Goal: Task Accomplishment & Management: Use online tool/utility

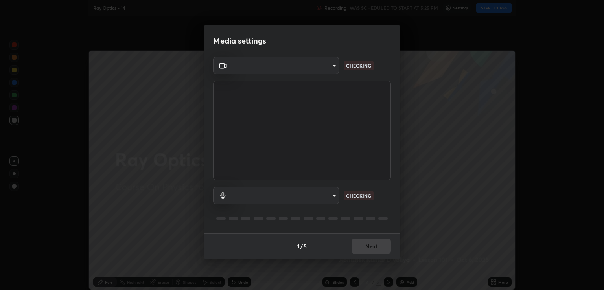
type input "ecbdbd44a66272db987f9f12271ef5319a85e28cdf2a8e5dd884bc8ad31297da"
type input "641fb1797ef8f9550b7f0158b383ff89036df526a4b0c4fe678c68e459c52791"
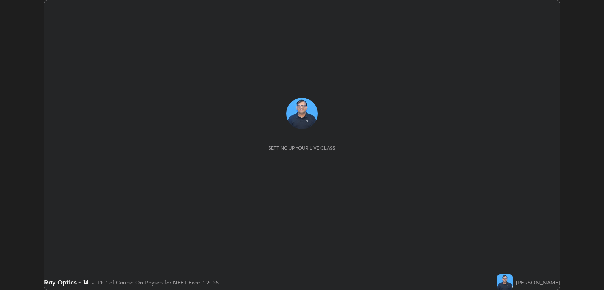
scroll to position [290, 603]
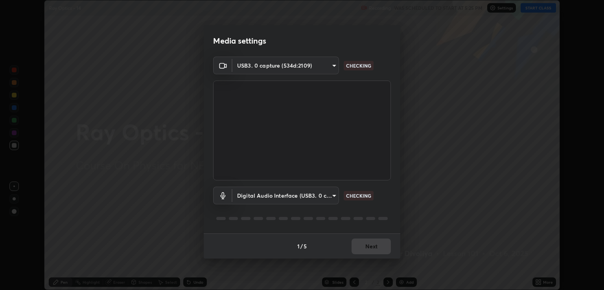
type input "ecbdbd44a66272db987f9f12271ef5319a85e28cdf2a8e5dd884bc8ad31297da"
click at [332, 199] on body "Erase all Ray Optics - 14 Recording WAS SCHEDULED TO START AT 5:25 PM Settings …" at bounding box center [302, 145] width 604 height 290
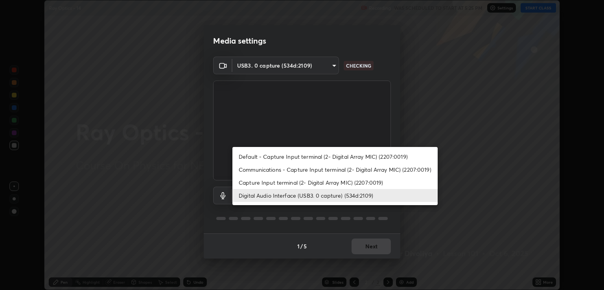
click at [324, 184] on li "Capture Input terminal (2- Digital Array MIC) (2207:0019)" at bounding box center [334, 182] width 205 height 13
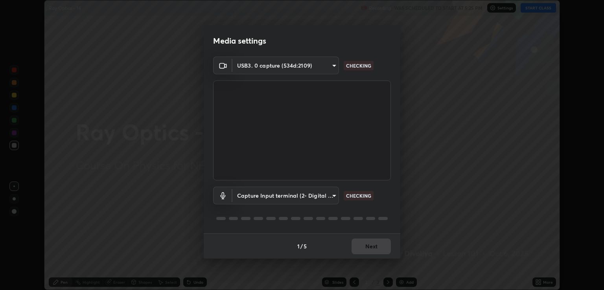
click at [331, 197] on body "Erase all Ray Optics - 14 Recording WAS SCHEDULED TO START AT 5:25 PM Settings …" at bounding box center [302, 145] width 604 height 290
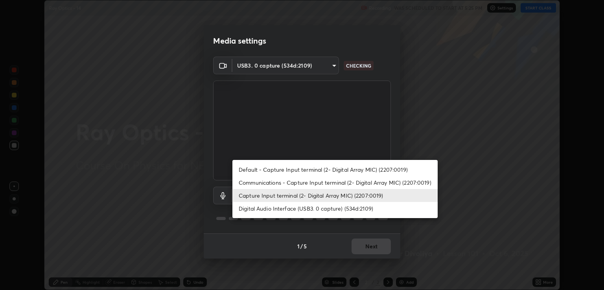
click at [324, 209] on li "Digital Audio Interface (USB3. 0 capture) (534d:2109)" at bounding box center [334, 208] width 205 height 13
type input "641fb1797ef8f9550b7f0158b383ff89036df526a4b0c4fe678c68e459c52791"
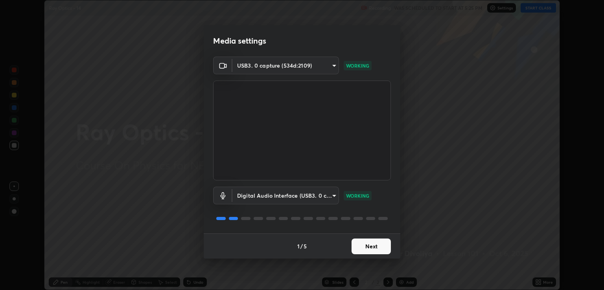
click at [369, 244] on button "Next" at bounding box center [370, 247] width 39 height 16
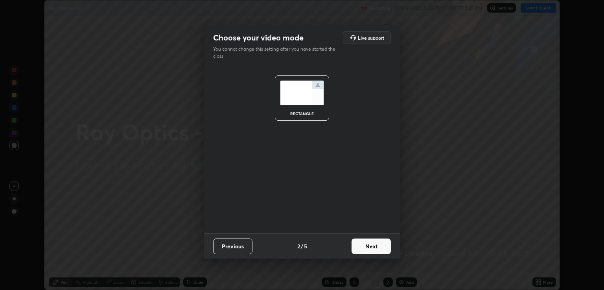
click at [374, 247] on button "Next" at bounding box center [370, 247] width 39 height 16
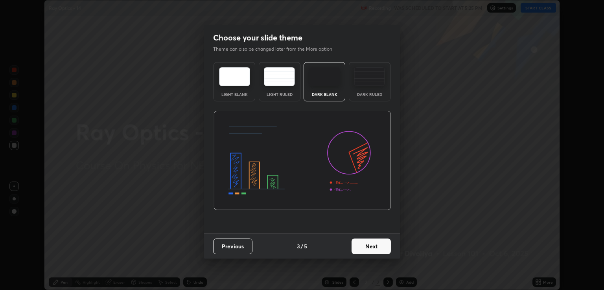
click at [383, 249] on button "Next" at bounding box center [370, 247] width 39 height 16
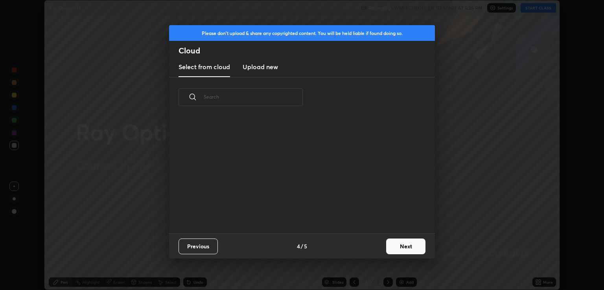
click at [400, 247] on button "Next" at bounding box center [405, 247] width 39 height 16
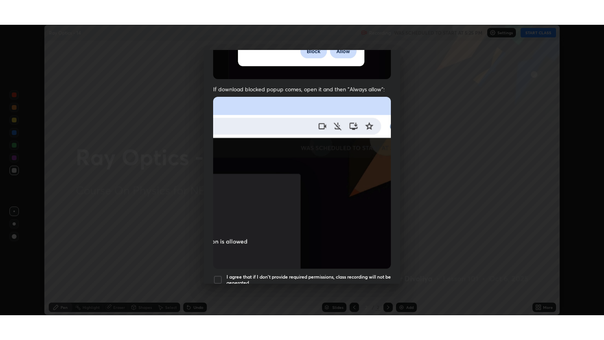
scroll to position [159, 0]
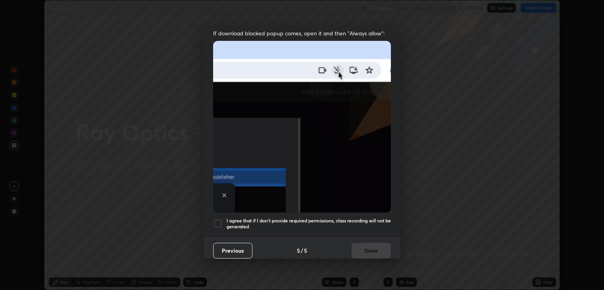
click at [365, 218] on h5 "I agree that if I don't provide required permissions, class recording will not …" at bounding box center [308, 224] width 164 height 12
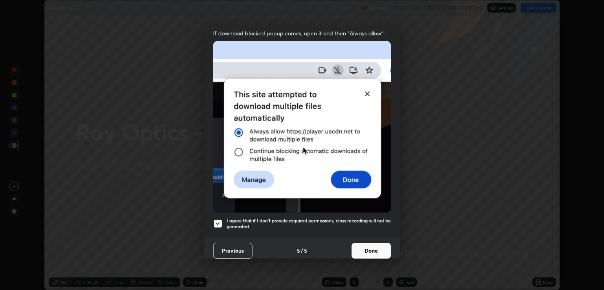
click at [368, 248] on button "Done" at bounding box center [370, 251] width 39 height 16
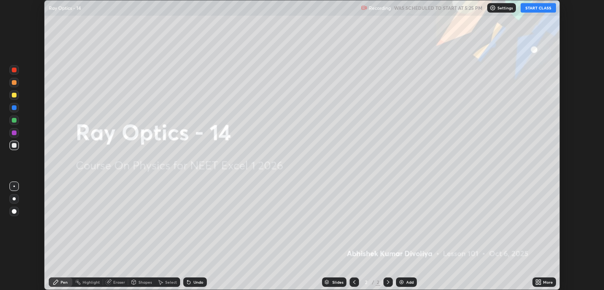
click at [540, 282] on icon at bounding box center [538, 282] width 6 height 6
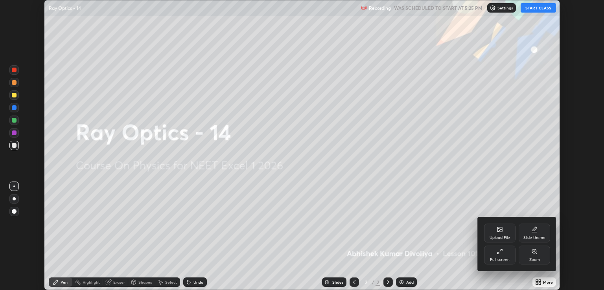
click at [498, 253] on icon at bounding box center [498, 253] width 2 height 2
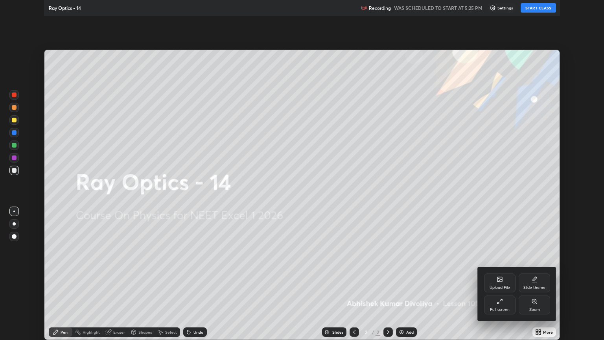
scroll to position [340, 604]
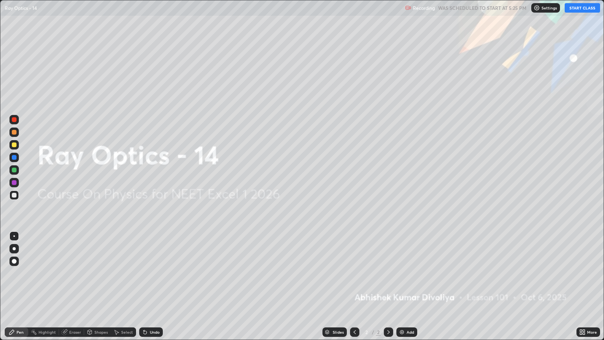
click at [578, 6] on button "START CLASS" at bounding box center [581, 7] width 35 height 9
click at [16, 263] on div at bounding box center [14, 261] width 5 height 5
click at [14, 145] on div at bounding box center [14, 144] width 5 height 5
click at [399, 290] on img at bounding box center [402, 332] width 6 height 6
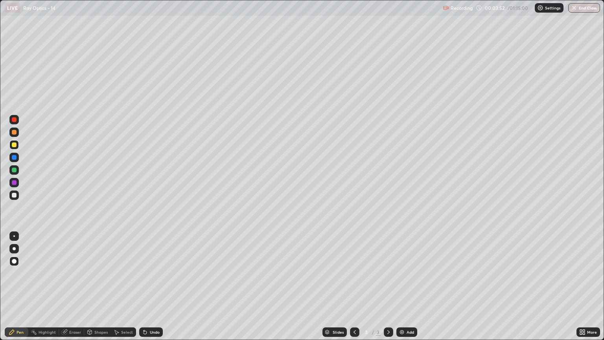
click at [99, 290] on div "Shapes" at bounding box center [97, 331] width 27 height 9
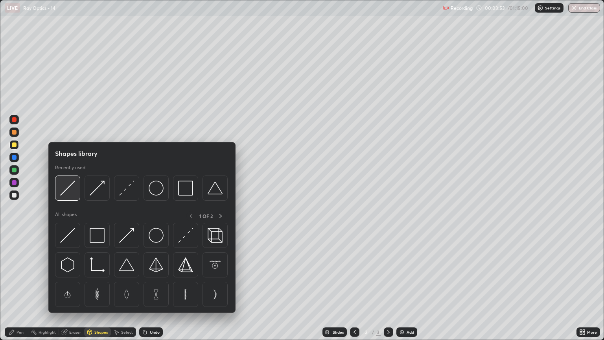
click at [74, 193] on img at bounding box center [67, 187] width 15 height 15
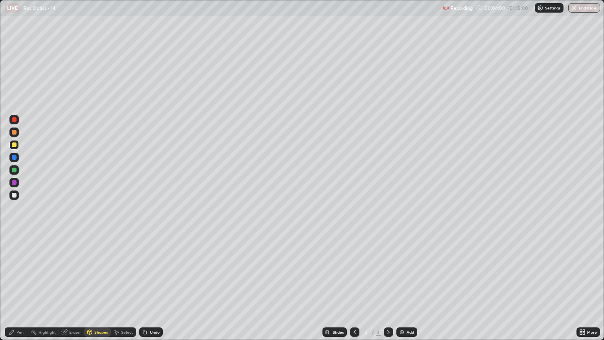
click at [20, 290] on div "Pen" at bounding box center [20, 332] width 7 height 4
click at [11, 195] on div at bounding box center [13, 194] width 9 height 9
click at [14, 170] on div at bounding box center [14, 169] width 5 height 5
click at [98, 290] on div "Shapes" at bounding box center [100, 332] width 13 height 4
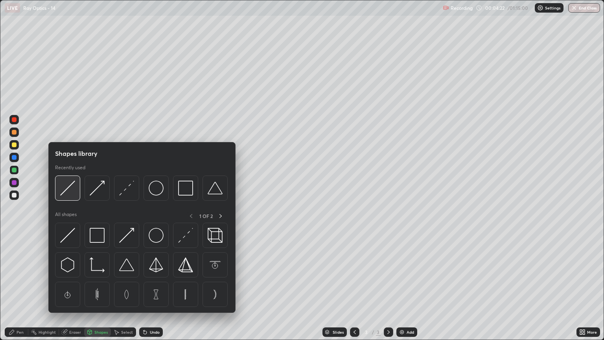
click at [71, 196] on div at bounding box center [67, 187] width 25 height 25
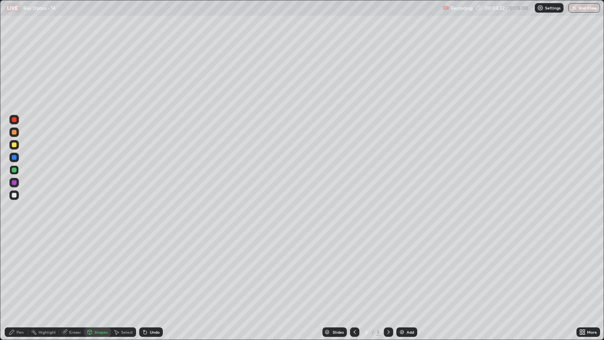
click at [104, 290] on div "Shapes" at bounding box center [100, 332] width 13 height 4
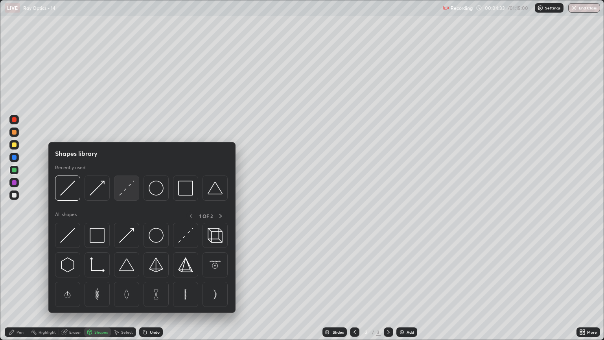
click at [133, 186] on img at bounding box center [126, 187] width 15 height 15
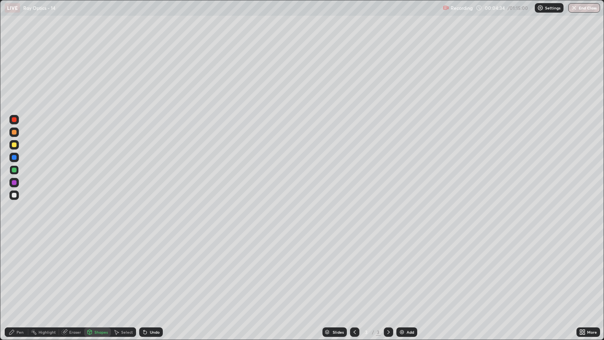
click at [14, 159] on div at bounding box center [14, 157] width 5 height 5
click at [19, 290] on div "Pen" at bounding box center [20, 332] width 7 height 4
click at [14, 170] on div at bounding box center [14, 169] width 5 height 5
click at [97, 290] on div "Shapes" at bounding box center [100, 332] width 13 height 4
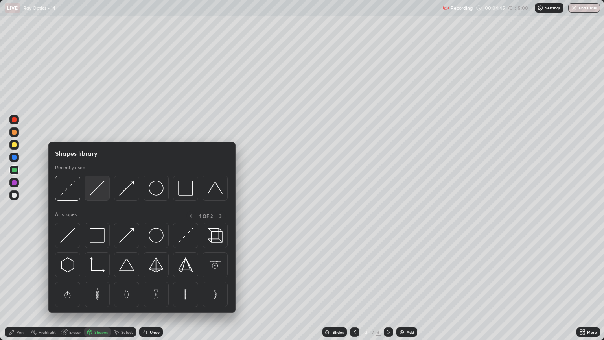
click at [95, 192] on img at bounding box center [97, 187] width 15 height 15
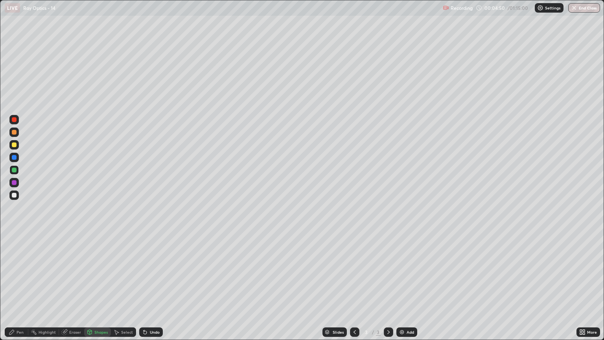
click at [18, 290] on div "Pen" at bounding box center [20, 332] width 7 height 4
click at [99, 290] on div "Shapes" at bounding box center [100, 332] width 13 height 4
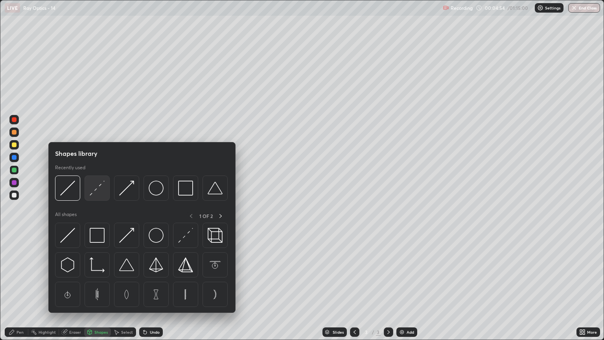
click at [94, 191] on img at bounding box center [97, 187] width 15 height 15
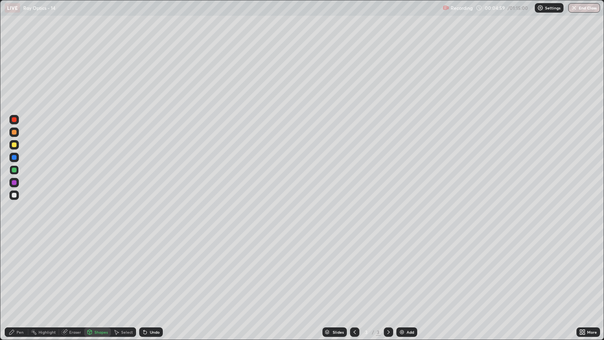
click at [99, 290] on div "Shapes" at bounding box center [100, 332] width 13 height 4
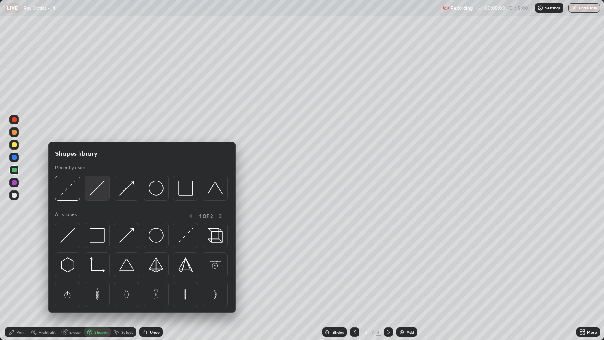
click at [98, 189] on img at bounding box center [97, 187] width 15 height 15
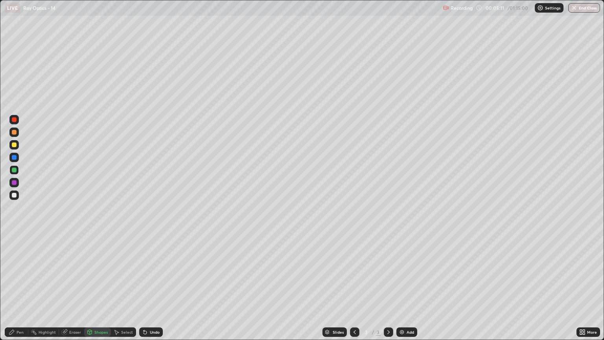
click at [21, 290] on div "Pen" at bounding box center [20, 332] width 7 height 4
click at [13, 134] on div at bounding box center [14, 132] width 5 height 5
click at [102, 290] on div "Shapes" at bounding box center [97, 331] width 27 height 9
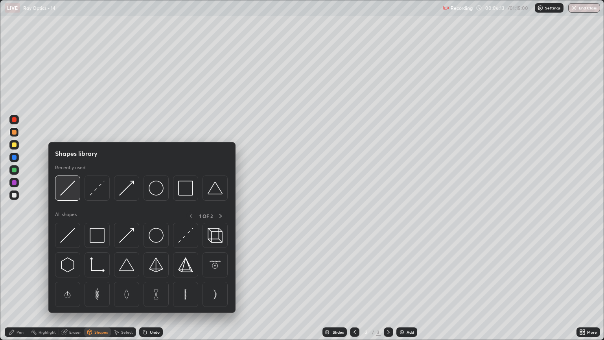
click at [73, 197] on div at bounding box center [67, 187] width 25 height 25
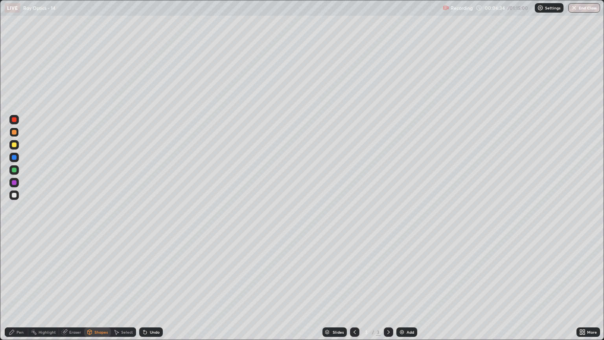
click at [152, 290] on div "Undo" at bounding box center [155, 332] width 10 height 4
click at [17, 290] on div "Pen" at bounding box center [20, 332] width 7 height 4
click at [96, 290] on div "Shapes" at bounding box center [100, 332] width 13 height 4
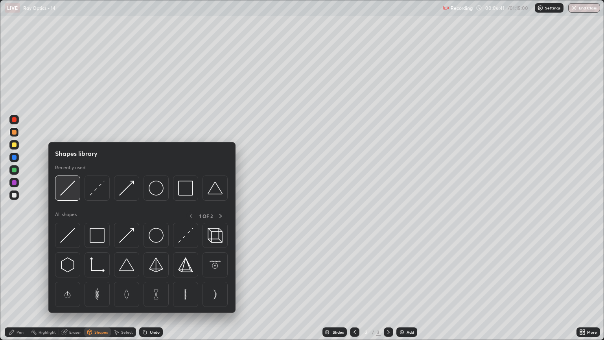
click at [70, 192] on img at bounding box center [67, 187] width 15 height 15
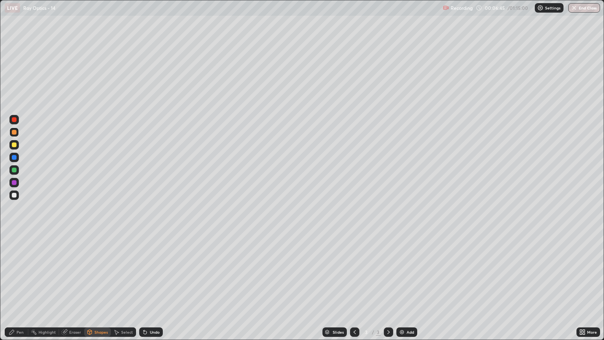
click at [98, 290] on div "Shapes" at bounding box center [100, 332] width 13 height 4
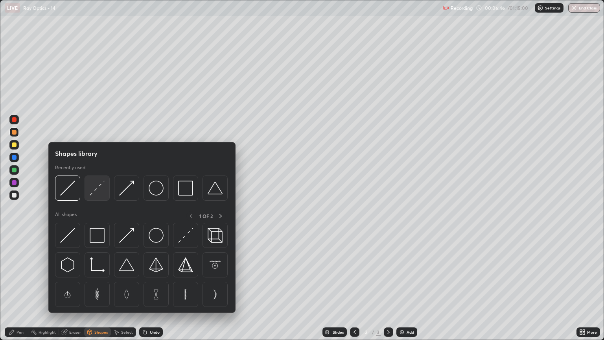
click at [94, 189] on img at bounding box center [97, 187] width 15 height 15
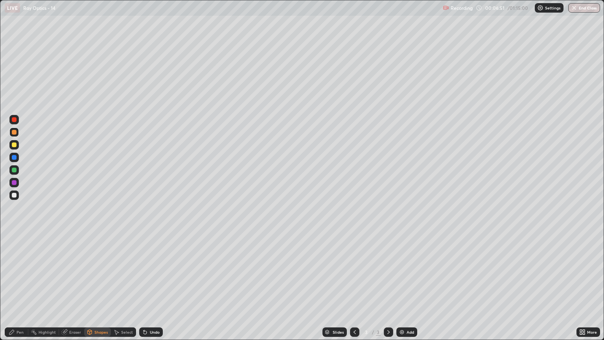
click at [94, 290] on div "Shapes" at bounding box center [97, 331] width 27 height 9
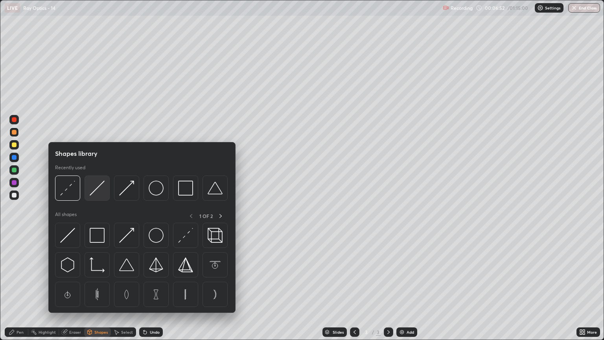
click at [96, 191] on img at bounding box center [97, 187] width 15 height 15
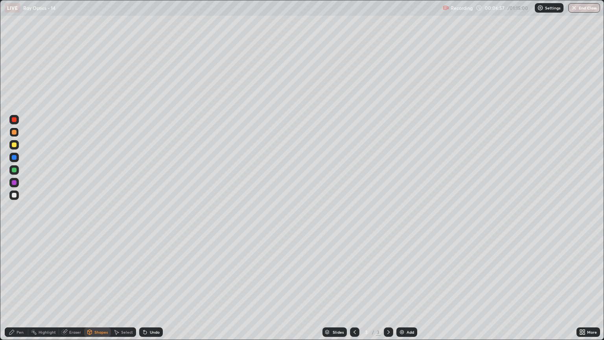
click at [17, 290] on div "Pen" at bounding box center [20, 332] width 7 height 4
click at [155, 290] on div "Undo" at bounding box center [155, 332] width 10 height 4
click at [152, 290] on div "Undo" at bounding box center [155, 332] width 10 height 4
click at [16, 195] on div at bounding box center [14, 195] width 5 height 5
click at [101, 290] on div "Shapes" at bounding box center [100, 332] width 13 height 4
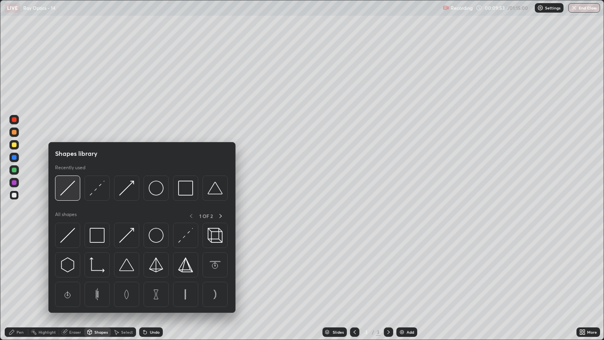
click at [74, 200] on div at bounding box center [67, 187] width 25 height 25
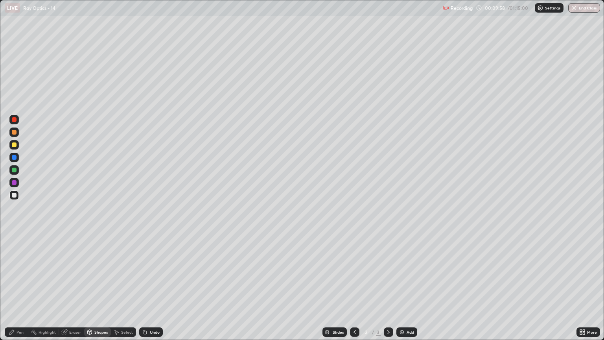
click at [99, 290] on div "Shapes" at bounding box center [100, 332] width 13 height 4
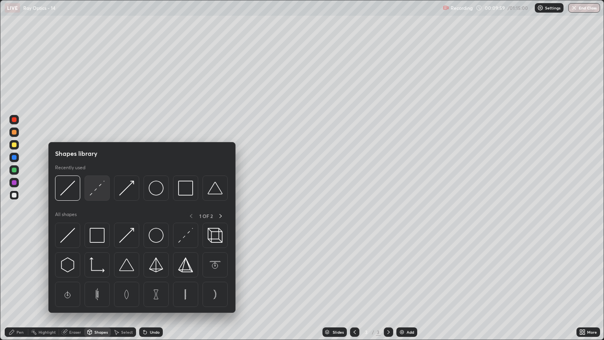
click at [98, 188] on img at bounding box center [97, 187] width 15 height 15
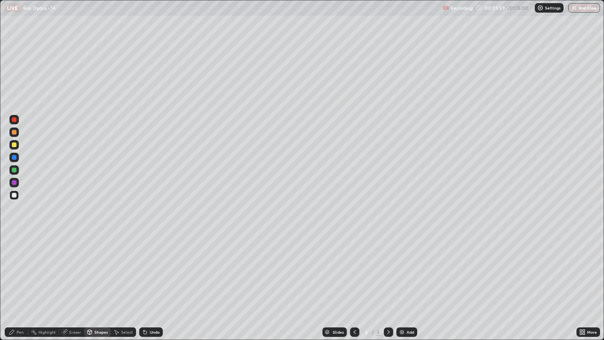
click at [14, 158] on div at bounding box center [14, 157] width 5 height 5
click at [20, 290] on div "Pen" at bounding box center [20, 332] width 7 height 4
click at [14, 195] on div at bounding box center [14, 195] width 5 height 5
click at [152, 290] on div "Undo" at bounding box center [151, 331] width 24 height 9
click at [103, 290] on div "Shapes" at bounding box center [100, 332] width 13 height 4
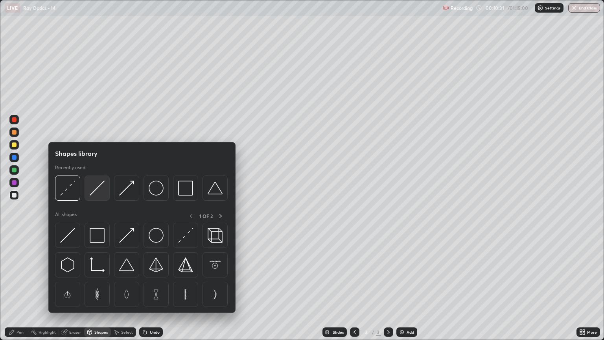
click at [97, 192] on img at bounding box center [97, 187] width 15 height 15
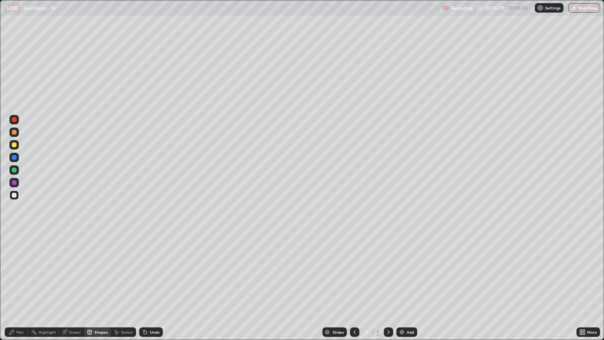
click at [16, 159] on div at bounding box center [14, 157] width 5 height 5
click at [20, 290] on div "Pen" at bounding box center [20, 332] width 7 height 4
click at [15, 145] on div at bounding box center [14, 144] width 5 height 5
click at [406, 290] on div "Add" at bounding box center [406, 331] width 21 height 9
click at [103, 290] on div "Shapes" at bounding box center [100, 332] width 13 height 4
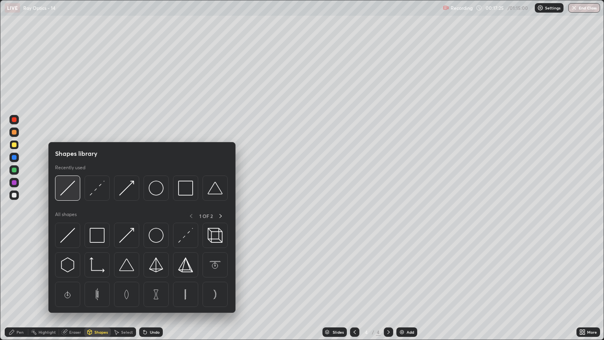
click at [74, 192] on img at bounding box center [67, 187] width 15 height 15
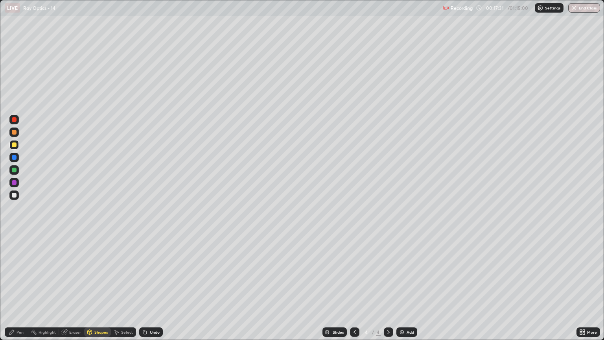
click at [20, 290] on div "Pen" at bounding box center [20, 332] width 7 height 4
click at [96, 290] on div "Shapes" at bounding box center [100, 332] width 13 height 4
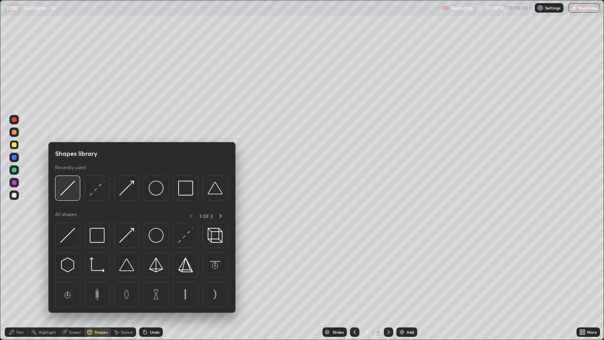
click at [74, 192] on img at bounding box center [67, 187] width 15 height 15
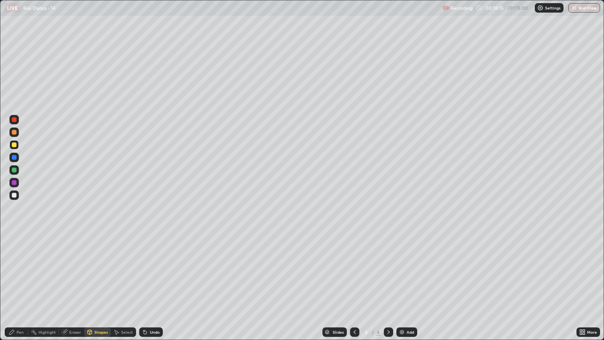
click at [15, 170] on div at bounding box center [14, 169] width 5 height 5
click at [22, 290] on div "Pen" at bounding box center [20, 332] width 7 height 4
click at [354, 290] on icon at bounding box center [354, 332] width 6 height 6
click at [13, 158] on div at bounding box center [14, 157] width 5 height 5
click at [151, 290] on div "Undo" at bounding box center [155, 332] width 10 height 4
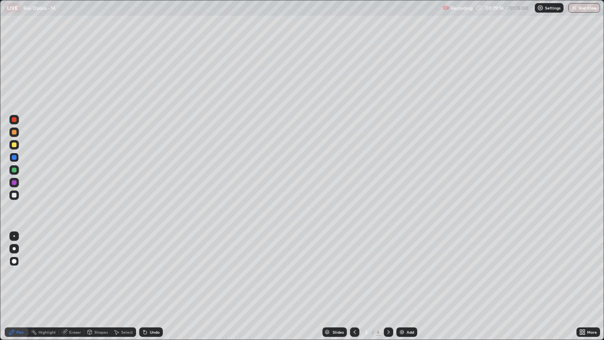
click at [151, 290] on div "Undo" at bounding box center [155, 332] width 10 height 4
click at [152, 290] on div "Undo" at bounding box center [151, 331] width 24 height 9
click at [151, 290] on div "Undo" at bounding box center [151, 331] width 24 height 9
click at [150, 290] on div "Undo" at bounding box center [151, 331] width 24 height 9
click at [16, 195] on div at bounding box center [14, 195] width 5 height 5
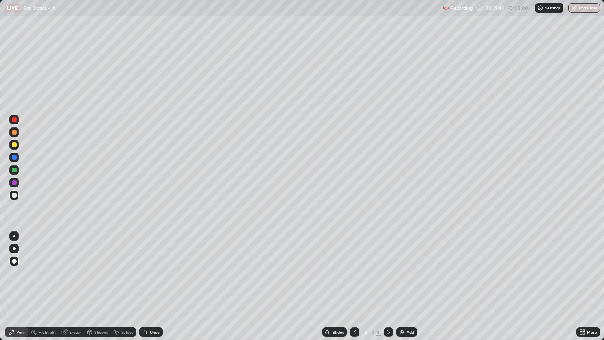
click at [97, 290] on div "Shapes" at bounding box center [97, 331] width 27 height 9
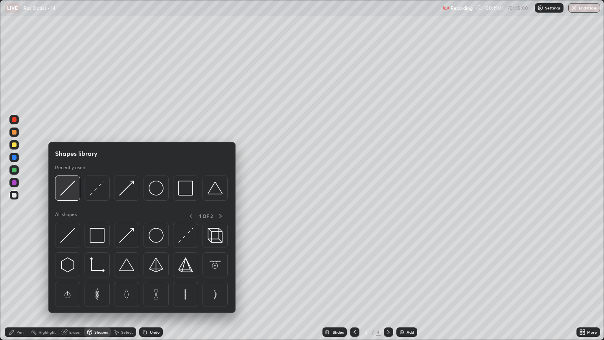
click at [69, 197] on div at bounding box center [67, 187] width 25 height 25
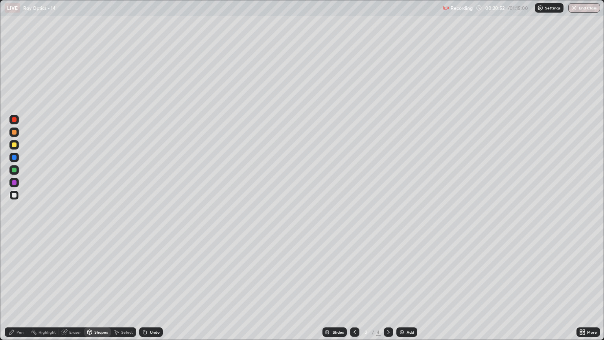
click at [102, 290] on div "Shapes" at bounding box center [100, 332] width 13 height 4
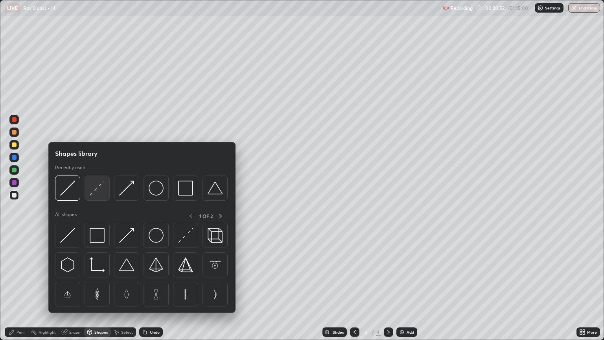
click at [101, 192] on img at bounding box center [97, 187] width 15 height 15
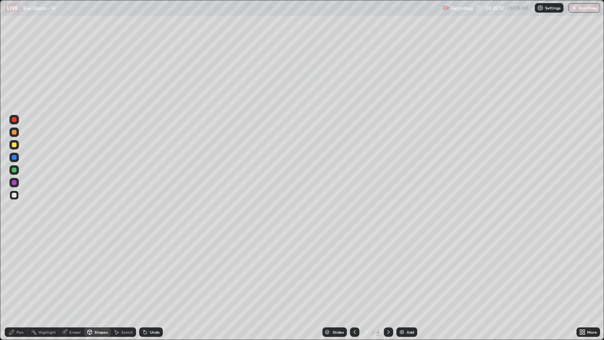
click at [20, 290] on div "Pen" at bounding box center [20, 332] width 7 height 4
click at [387, 290] on icon at bounding box center [388, 332] width 6 height 6
click at [100, 290] on div "Shapes" at bounding box center [100, 332] width 13 height 4
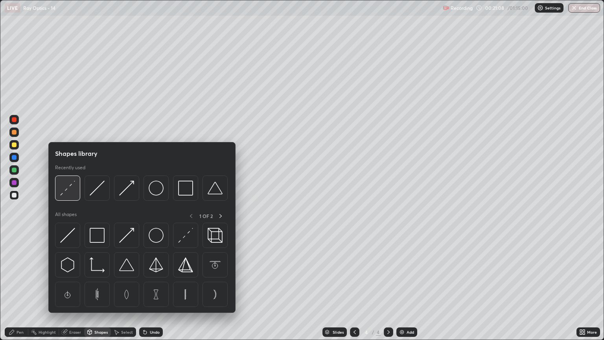
click at [69, 195] on img at bounding box center [67, 187] width 15 height 15
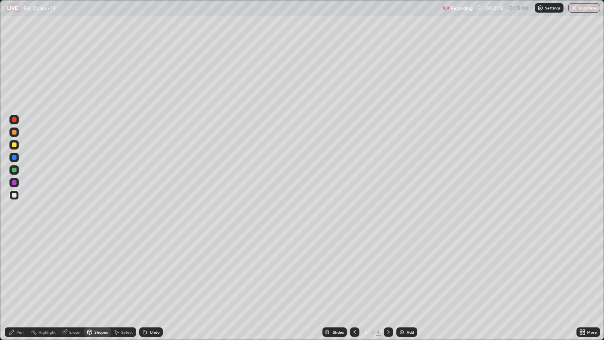
click at [22, 290] on div "Pen" at bounding box center [20, 332] width 7 height 4
click at [103, 290] on div "Shapes" at bounding box center [100, 332] width 13 height 4
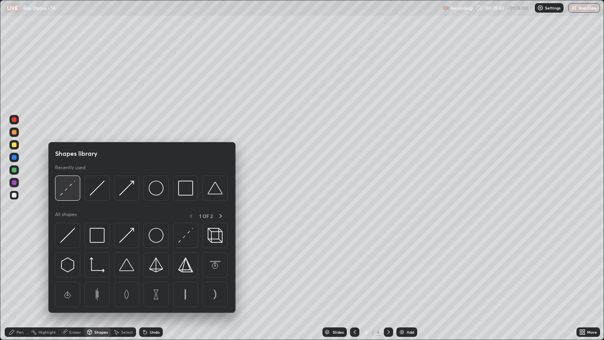
click at [75, 189] on div at bounding box center [67, 187] width 25 height 25
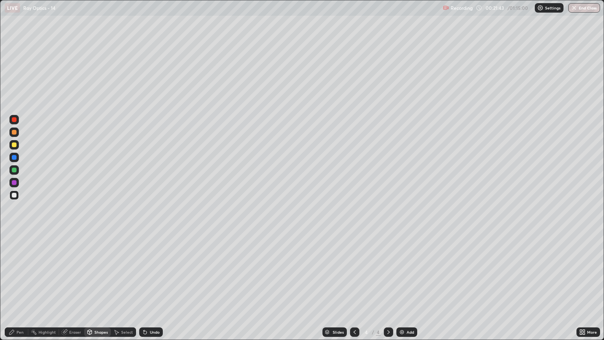
click at [14, 132] on div at bounding box center [14, 132] width 5 height 5
click at [354, 290] on icon at bounding box center [354, 332] width 6 height 6
click at [154, 290] on div "Undo" at bounding box center [155, 332] width 10 height 4
click at [19, 290] on div "Pen" at bounding box center [20, 332] width 7 height 4
click at [387, 290] on icon at bounding box center [388, 332] width 6 height 6
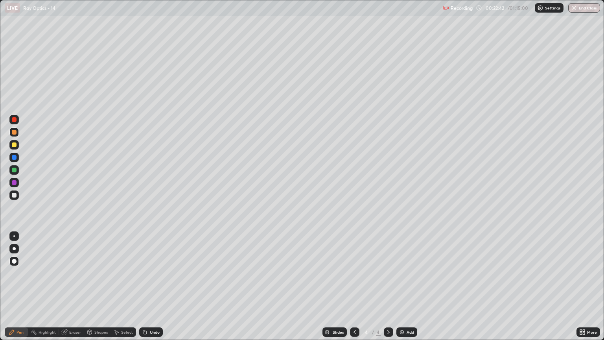
click at [153, 290] on div "Undo" at bounding box center [155, 332] width 10 height 4
click at [99, 290] on div "Shapes" at bounding box center [100, 332] width 13 height 4
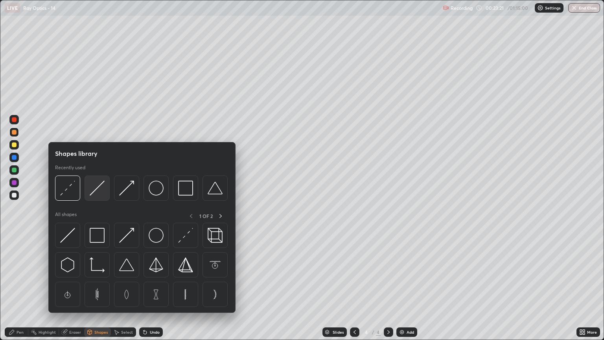
click at [101, 186] on img at bounding box center [97, 187] width 15 height 15
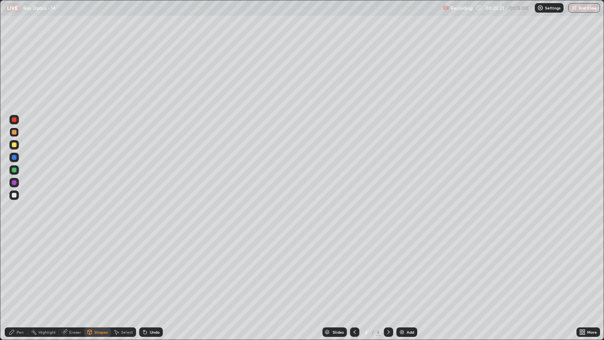
click at [14, 195] on div at bounding box center [14, 195] width 5 height 5
click at [20, 290] on div "Pen" at bounding box center [20, 332] width 7 height 4
click at [404, 290] on img at bounding box center [402, 332] width 6 height 6
click at [14, 134] on div at bounding box center [14, 132] width 5 height 5
click at [15, 198] on div at bounding box center [13, 194] width 9 height 9
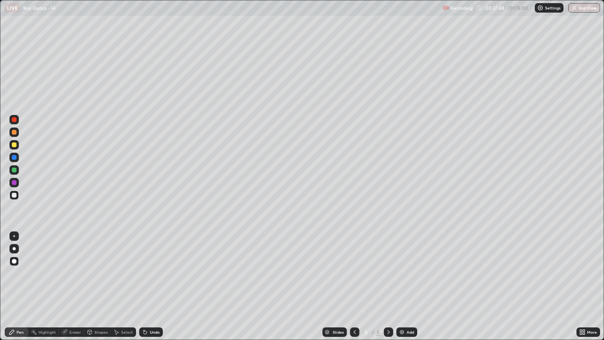
click at [16, 132] on div at bounding box center [14, 132] width 5 height 5
click at [98, 290] on div "Shapes" at bounding box center [100, 332] width 13 height 4
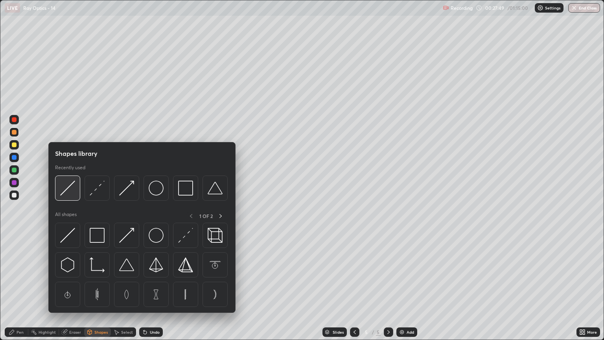
click at [66, 192] on img at bounding box center [67, 187] width 15 height 15
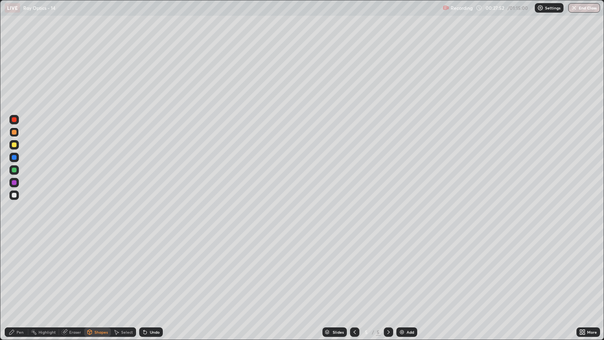
click at [17, 290] on div "Pen" at bounding box center [20, 332] width 7 height 4
click at [14, 170] on div at bounding box center [14, 169] width 5 height 5
click at [99, 290] on div "Shapes" at bounding box center [97, 331] width 27 height 9
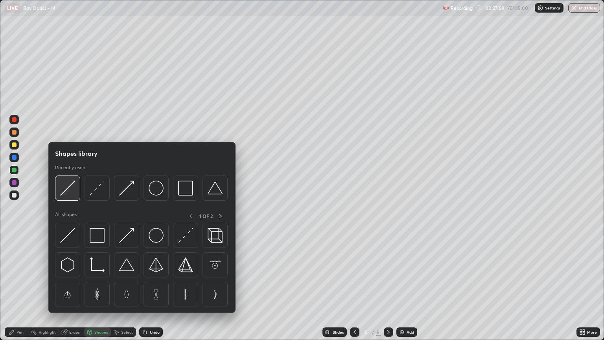
click at [70, 190] on img at bounding box center [67, 187] width 15 height 15
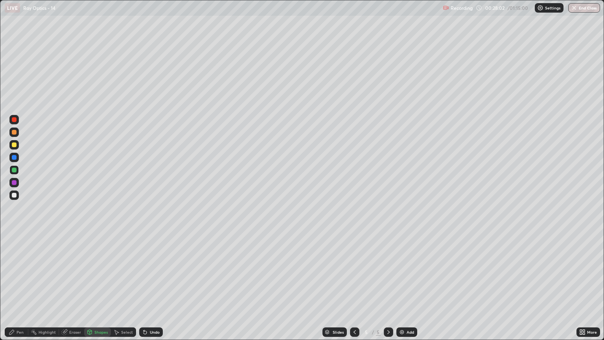
click at [97, 290] on div "Shapes" at bounding box center [100, 332] width 13 height 4
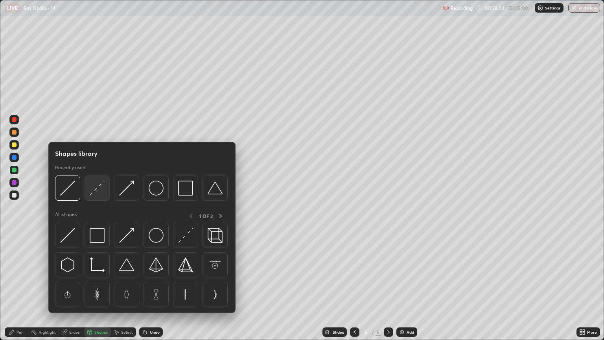
click at [97, 193] on img at bounding box center [97, 187] width 15 height 15
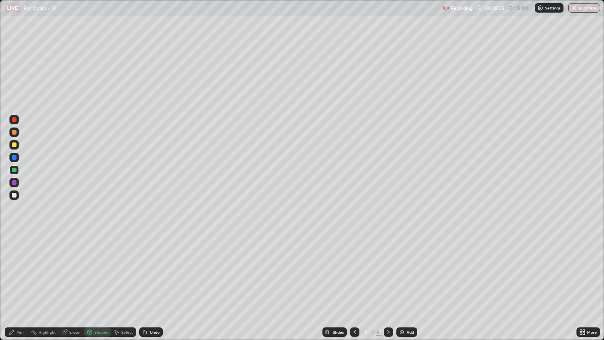
click at [16, 290] on div "Pen" at bounding box center [17, 331] width 24 height 9
click at [98, 290] on div "Shapes" at bounding box center [100, 332] width 13 height 4
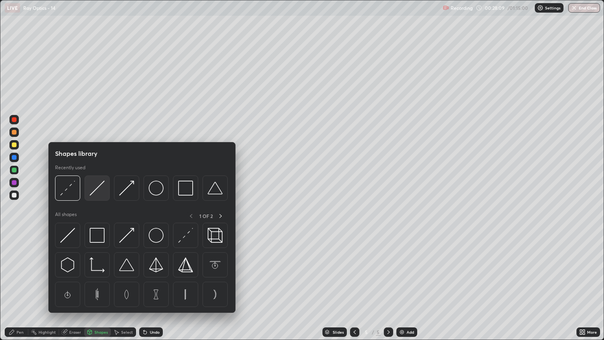
click at [98, 195] on div at bounding box center [97, 187] width 25 height 25
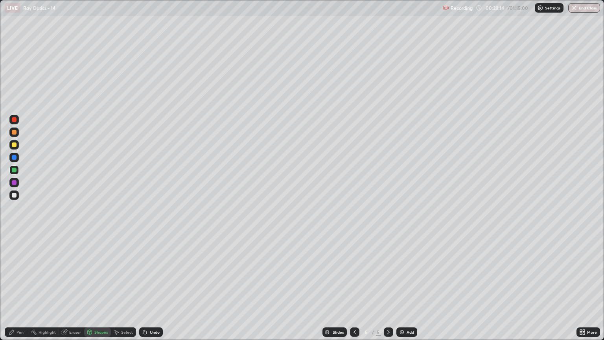
click at [22, 290] on div "Pen" at bounding box center [20, 332] width 7 height 4
click at [13, 134] on div at bounding box center [14, 132] width 5 height 5
click at [96, 290] on div "Shapes" at bounding box center [100, 332] width 13 height 4
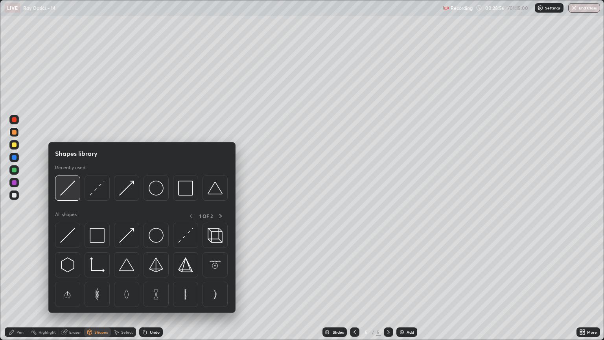
click at [66, 192] on img at bounding box center [67, 187] width 15 height 15
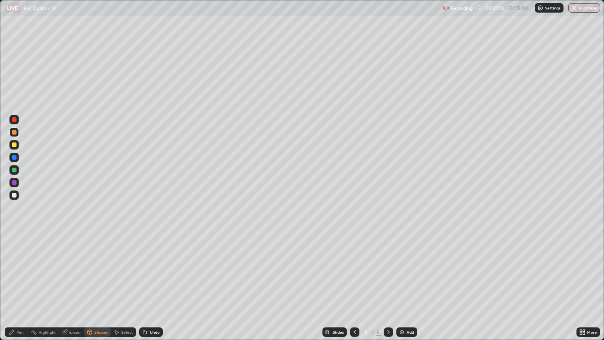
click at [99, 290] on div "Shapes" at bounding box center [100, 332] width 13 height 4
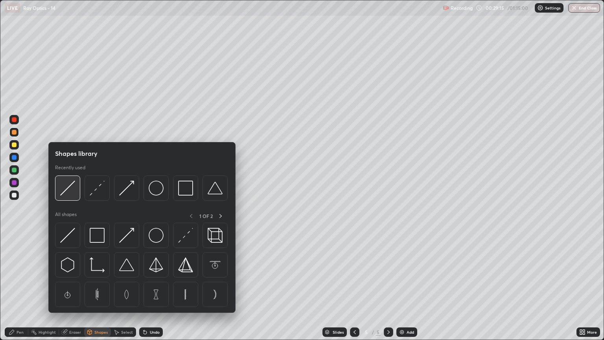
click at [73, 190] on img at bounding box center [67, 187] width 15 height 15
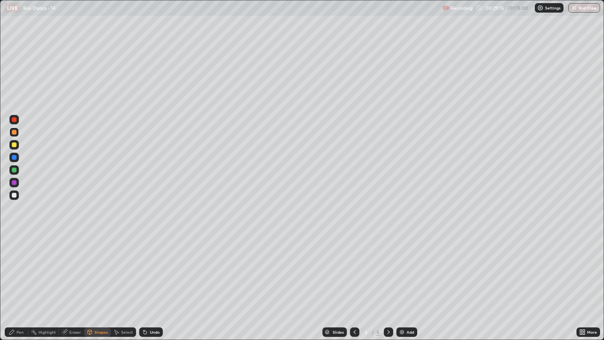
click at [14, 196] on div at bounding box center [14, 195] width 5 height 5
click at [147, 290] on div "Undo" at bounding box center [151, 331] width 24 height 9
click at [24, 290] on div "Pen" at bounding box center [17, 331] width 24 height 9
click at [15, 133] on div at bounding box center [14, 132] width 5 height 5
click at [95, 290] on div "Shapes" at bounding box center [100, 332] width 13 height 4
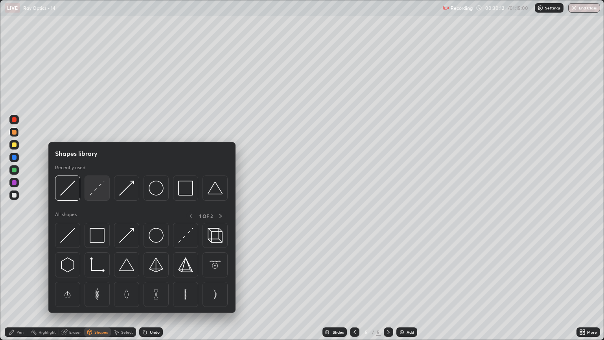
click at [96, 189] on img at bounding box center [97, 187] width 15 height 15
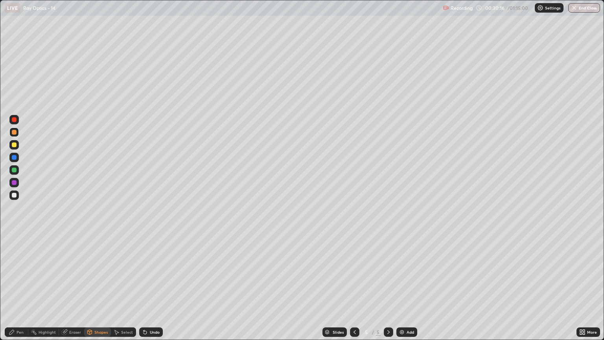
click at [14, 171] on div at bounding box center [14, 169] width 5 height 5
click at [152, 290] on div "Undo" at bounding box center [155, 332] width 10 height 4
click at [22, 290] on div "Pen" at bounding box center [20, 332] width 7 height 4
click at [14, 197] on div at bounding box center [14, 195] width 5 height 5
click at [104, 290] on div "Shapes" at bounding box center [97, 331] width 27 height 9
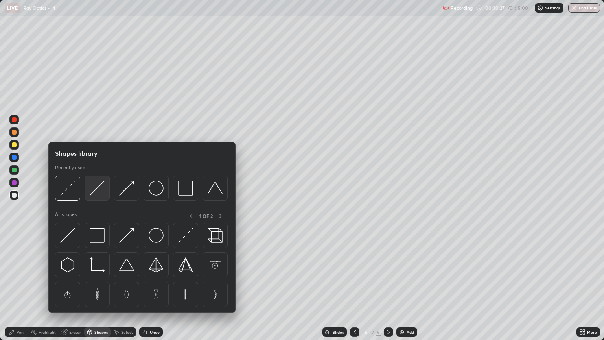
click at [105, 193] on div at bounding box center [97, 187] width 25 height 25
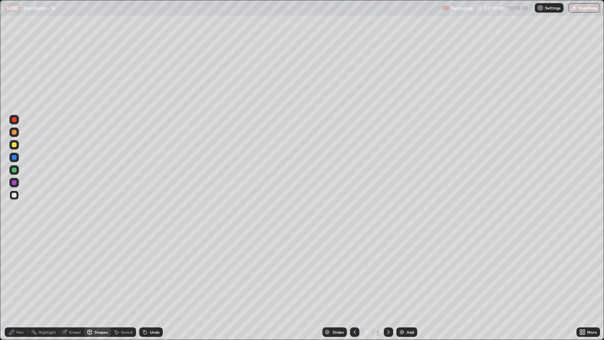
click at [19, 290] on div "Pen" at bounding box center [17, 331] width 24 height 9
click at [100, 290] on div "Shapes" at bounding box center [100, 332] width 13 height 4
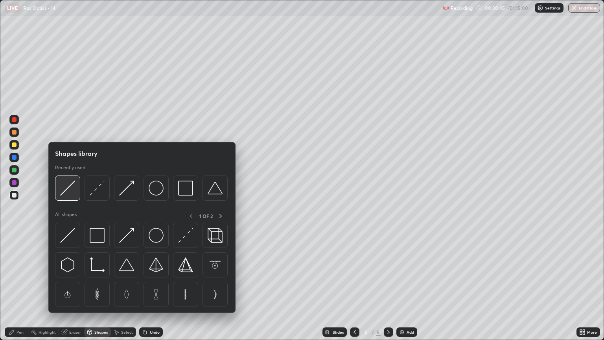
click at [68, 191] on img at bounding box center [67, 187] width 15 height 15
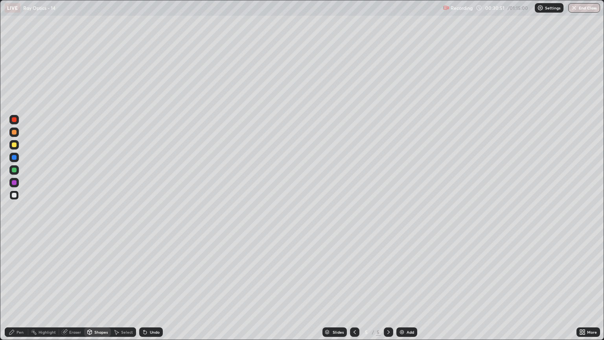
click at [17, 290] on div "Pen" at bounding box center [20, 332] width 7 height 4
click at [400, 290] on img at bounding box center [402, 332] width 6 height 6
click at [15, 145] on div at bounding box center [14, 144] width 5 height 5
click at [101, 290] on div "Shapes" at bounding box center [97, 331] width 27 height 9
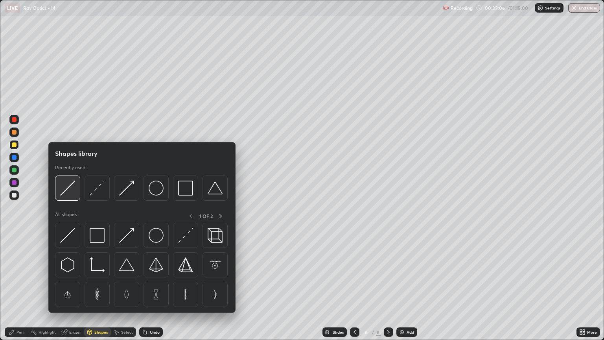
click at [72, 184] on img at bounding box center [67, 187] width 15 height 15
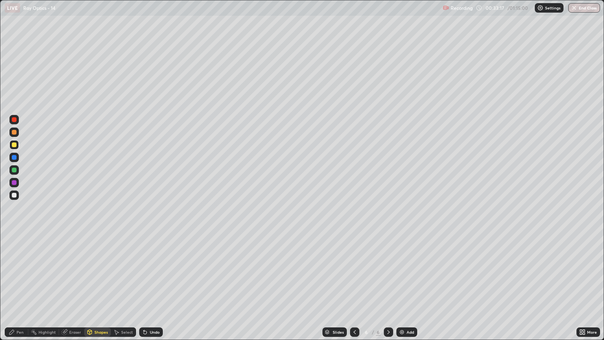
click at [14, 290] on icon at bounding box center [12, 332] width 6 height 6
click at [13, 169] on div at bounding box center [14, 169] width 5 height 5
click at [98, 290] on div "Shapes" at bounding box center [100, 332] width 13 height 4
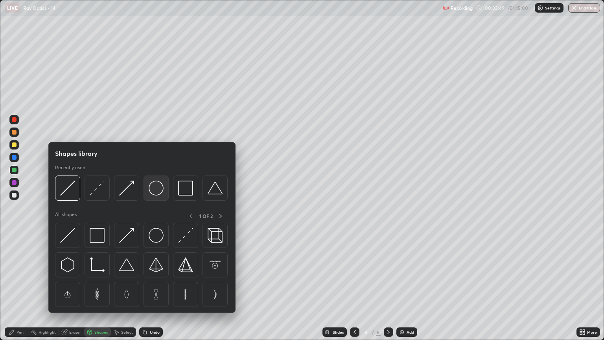
click at [154, 187] on img at bounding box center [156, 187] width 15 height 15
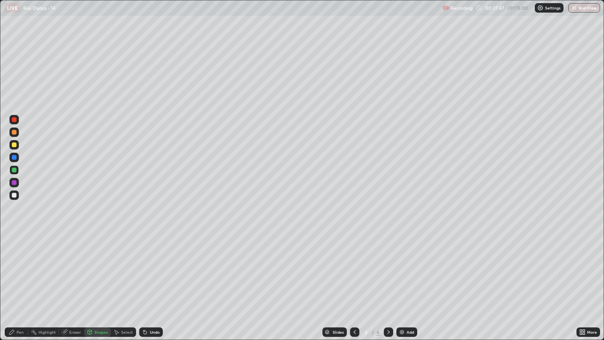
click at [97, 290] on div "Shapes" at bounding box center [97, 331] width 27 height 9
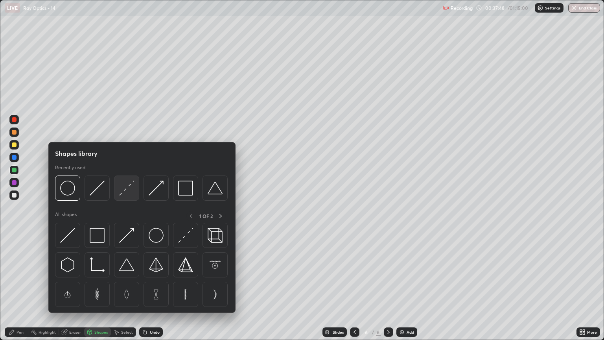
click at [128, 191] on img at bounding box center [126, 187] width 15 height 15
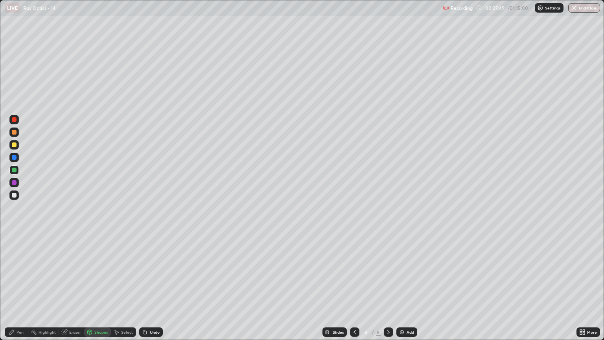
click at [16, 196] on div at bounding box center [14, 195] width 5 height 5
click at [22, 290] on div "Pen" at bounding box center [20, 332] width 7 height 4
click at [15, 134] on div at bounding box center [14, 132] width 5 height 5
click at [14, 145] on div at bounding box center [14, 144] width 5 height 5
click at [98, 290] on div "Shapes" at bounding box center [100, 332] width 13 height 4
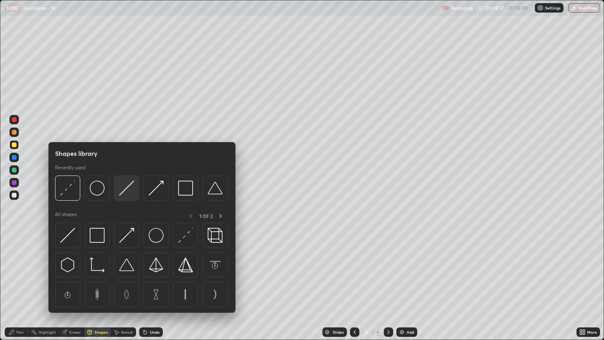
click at [129, 191] on img at bounding box center [126, 187] width 15 height 15
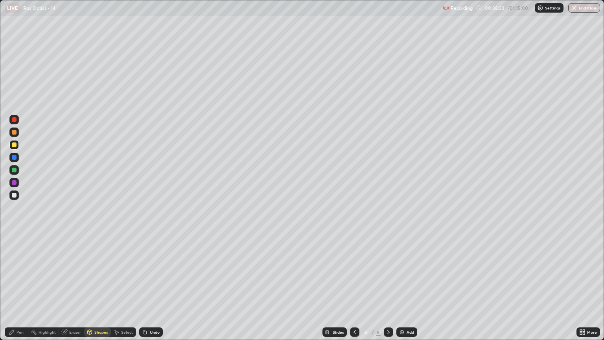
click at [25, 290] on div "Pen" at bounding box center [17, 331] width 24 height 9
click at [15, 159] on div at bounding box center [14, 157] width 5 height 5
click at [96, 290] on div "Shapes" at bounding box center [100, 332] width 13 height 4
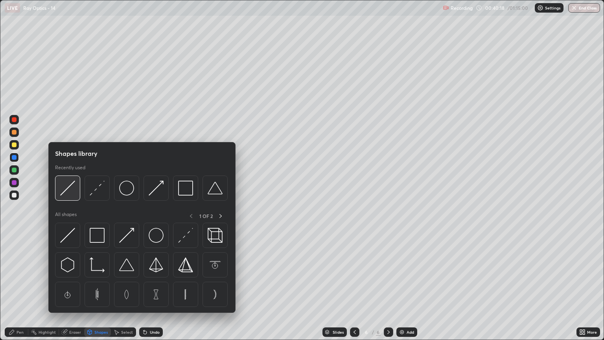
click at [71, 197] on div at bounding box center [67, 187] width 25 height 25
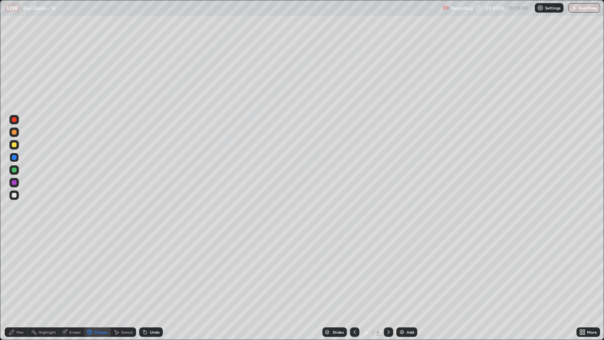
click at [105, 290] on div "Shapes" at bounding box center [97, 332] width 27 height 16
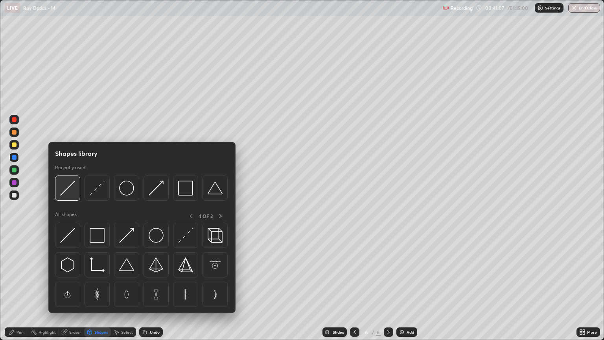
click at [75, 189] on div at bounding box center [67, 187] width 25 height 25
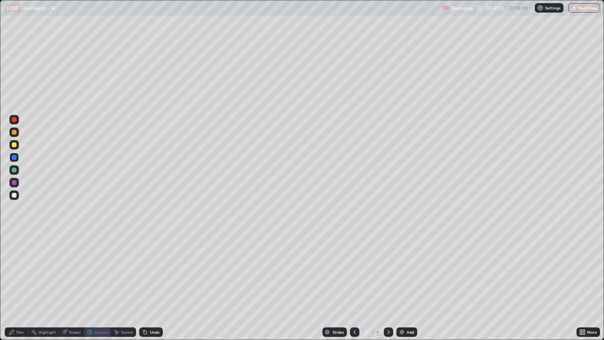
click at [103, 290] on div "Shapes" at bounding box center [97, 331] width 27 height 9
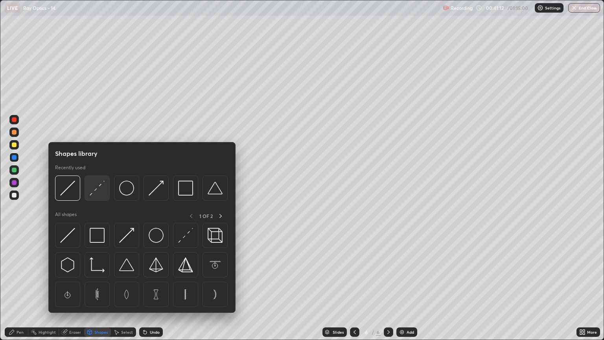
click at [98, 196] on div at bounding box center [97, 187] width 25 height 25
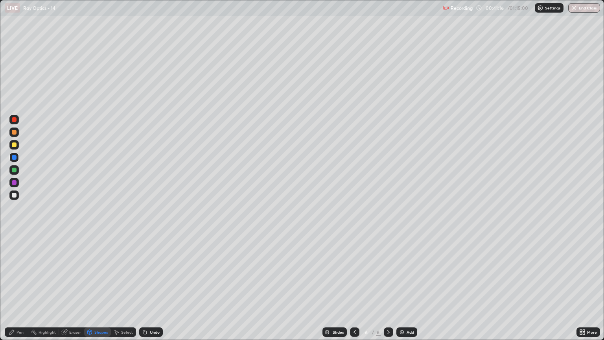
click at [101, 290] on div "Shapes" at bounding box center [100, 332] width 13 height 4
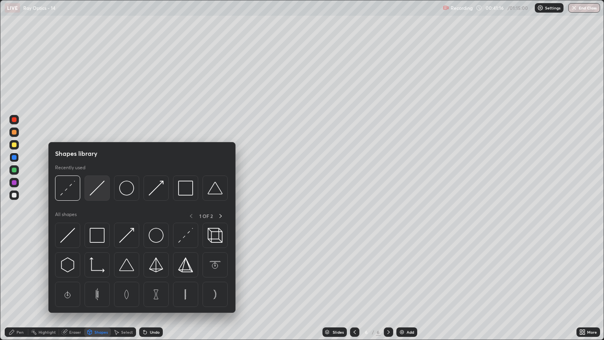
click at [95, 189] on img at bounding box center [97, 187] width 15 height 15
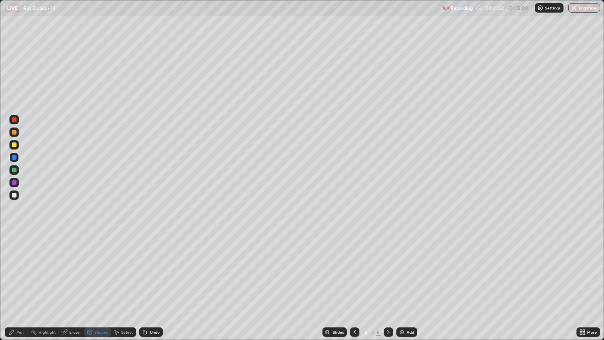
click at [22, 290] on div "Pen" at bounding box center [20, 332] width 7 height 4
click at [13, 194] on div at bounding box center [14, 195] width 5 height 5
click at [99, 290] on div "Shapes" at bounding box center [100, 332] width 13 height 4
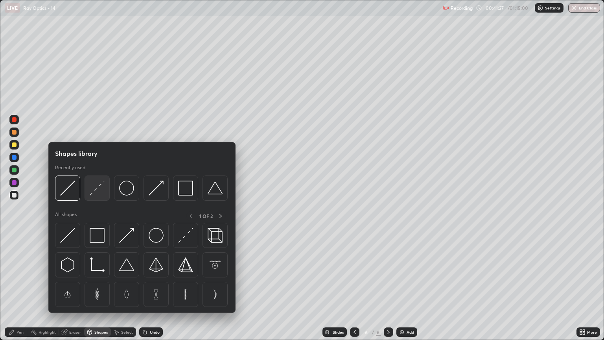
click at [101, 189] on img at bounding box center [97, 187] width 15 height 15
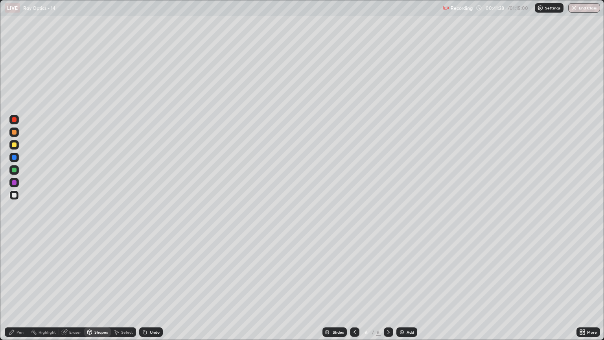
click at [16, 147] on div at bounding box center [13, 144] width 9 height 9
click at [23, 290] on div "Pen" at bounding box center [17, 331] width 24 height 9
click at [14, 197] on div at bounding box center [13, 194] width 9 height 9
click at [12, 172] on div at bounding box center [13, 169] width 9 height 9
click at [102, 290] on div "Shapes" at bounding box center [100, 332] width 13 height 4
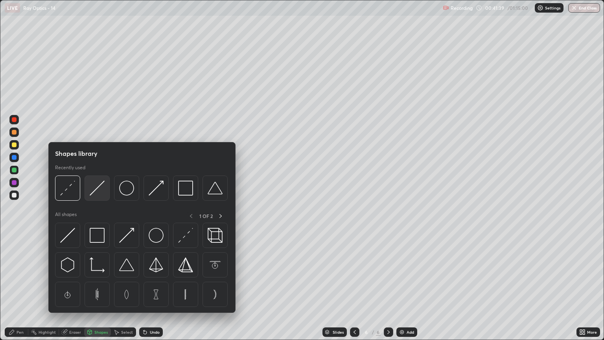
click at [101, 189] on img at bounding box center [97, 187] width 15 height 15
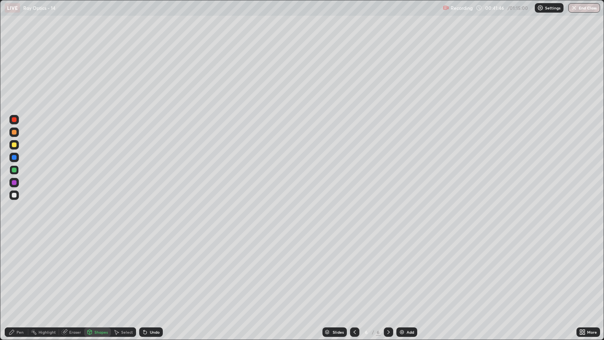
click at [20, 290] on div "Pen" at bounding box center [20, 332] width 7 height 4
click at [11, 132] on div at bounding box center [13, 131] width 9 height 9
click at [15, 184] on div at bounding box center [14, 182] width 5 height 5
click at [15, 197] on div at bounding box center [14, 195] width 5 height 5
click at [403, 290] on img at bounding box center [402, 332] width 6 height 6
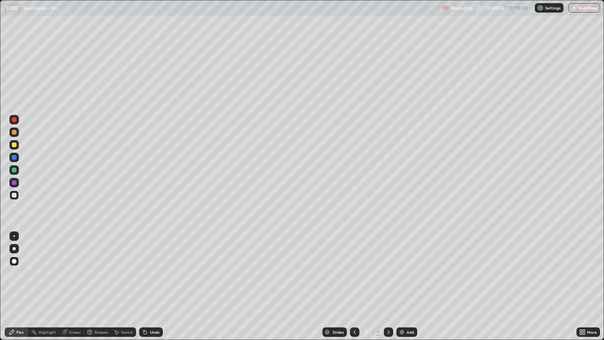
click at [102, 290] on div "Shapes" at bounding box center [97, 331] width 27 height 9
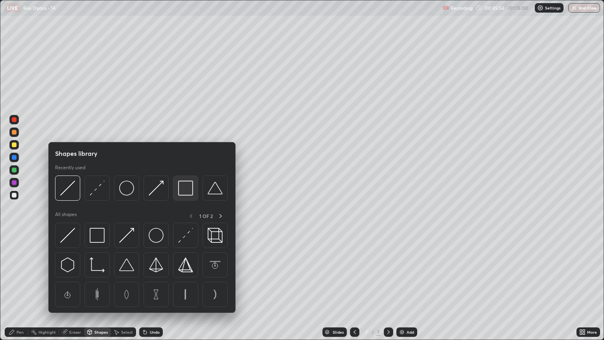
click at [181, 187] on img at bounding box center [185, 187] width 15 height 15
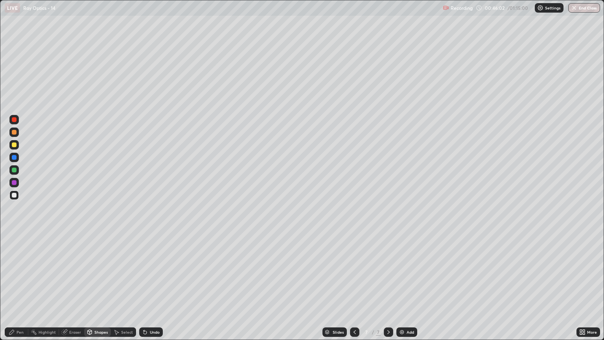
click at [21, 290] on div "Pen" at bounding box center [20, 332] width 7 height 4
click at [16, 143] on div at bounding box center [14, 144] width 5 height 5
click at [97, 290] on div "Shapes" at bounding box center [100, 332] width 13 height 4
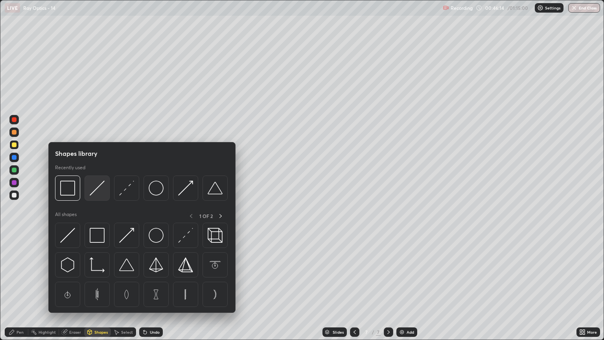
click at [94, 190] on img at bounding box center [97, 187] width 15 height 15
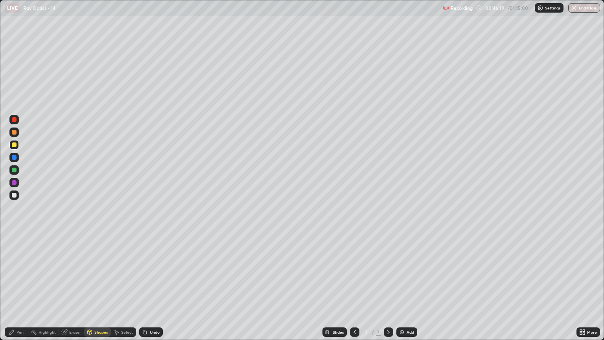
click at [103, 290] on div "Shapes" at bounding box center [100, 332] width 13 height 4
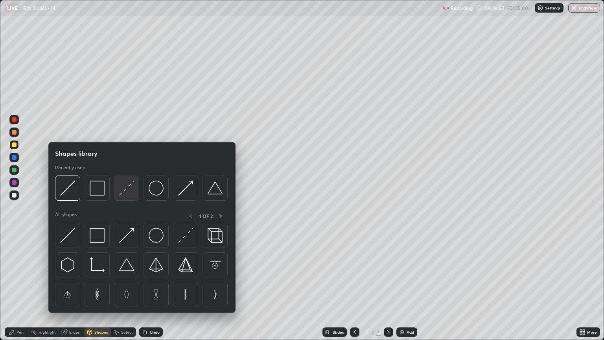
click at [125, 188] on img at bounding box center [126, 187] width 15 height 15
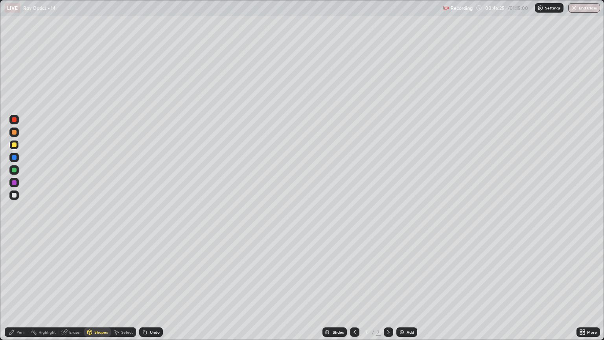
click at [22, 290] on div "Pen" at bounding box center [20, 332] width 7 height 4
click at [16, 171] on div at bounding box center [14, 169] width 5 height 5
click at [96, 290] on div "Shapes" at bounding box center [97, 331] width 27 height 9
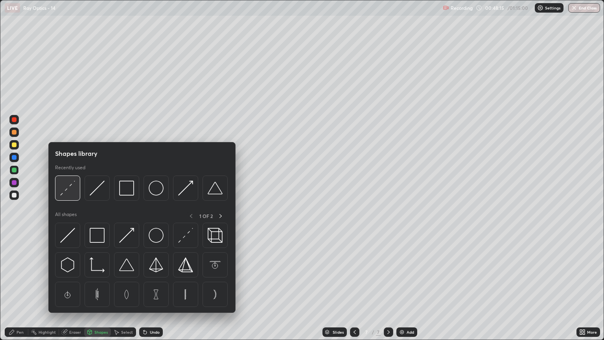
click at [70, 194] on img at bounding box center [67, 187] width 15 height 15
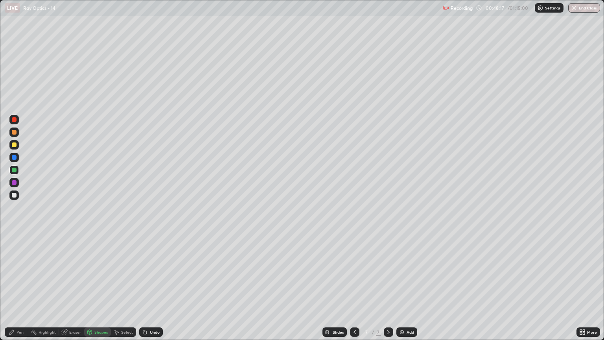
click at [15, 146] on div at bounding box center [14, 144] width 5 height 5
click at [97, 290] on div "Shapes" at bounding box center [100, 332] width 13 height 4
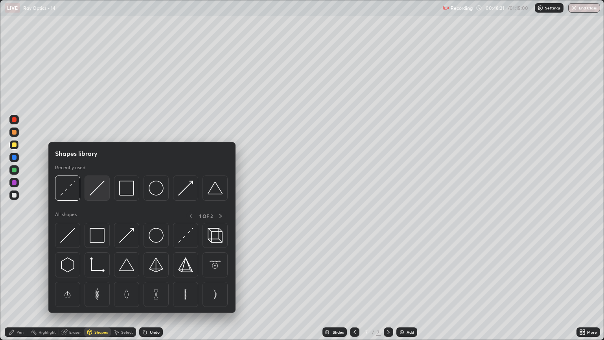
click at [101, 193] on img at bounding box center [97, 187] width 15 height 15
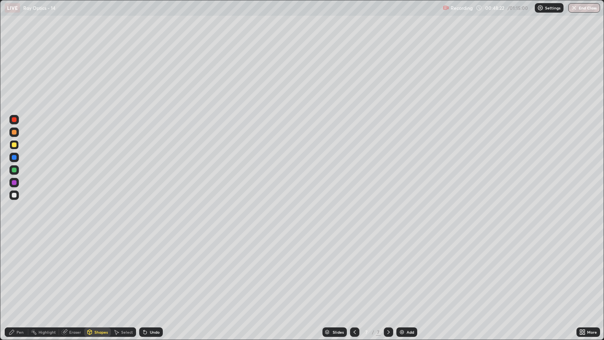
click at [16, 171] on div at bounding box center [14, 169] width 5 height 5
click at [24, 290] on div "Pen" at bounding box center [17, 331] width 24 height 9
click at [99, 290] on div "Shapes" at bounding box center [100, 332] width 13 height 4
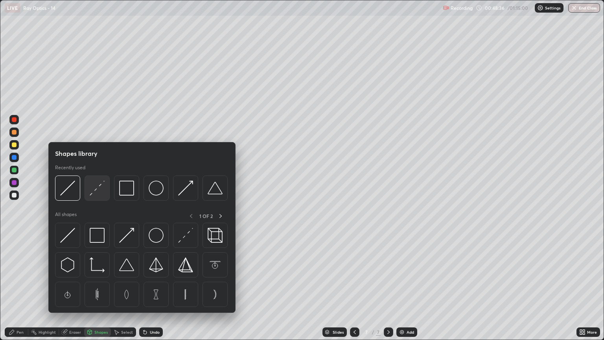
click at [93, 195] on img at bounding box center [97, 187] width 15 height 15
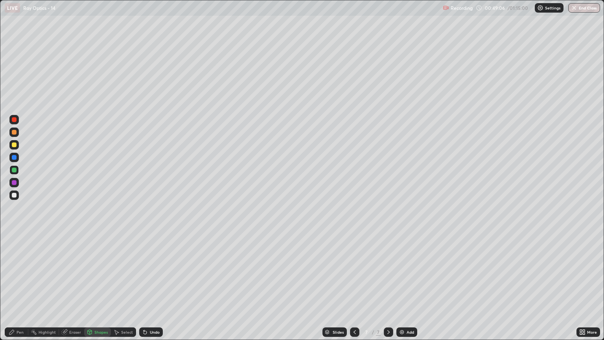
click at [102, 290] on div "Shapes" at bounding box center [100, 332] width 13 height 4
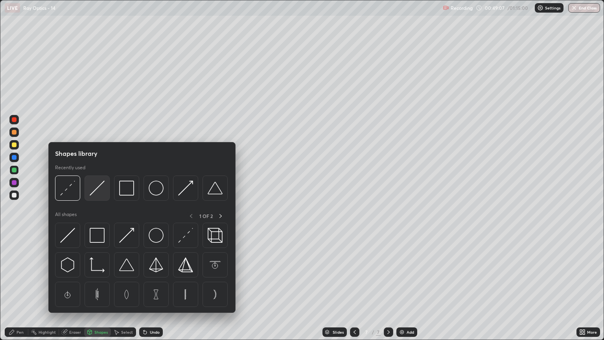
click at [98, 197] on div at bounding box center [97, 187] width 25 height 25
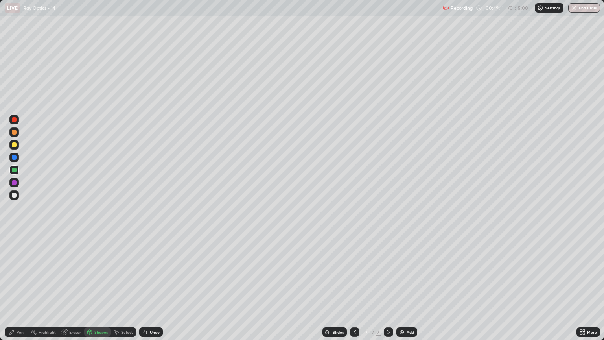
click at [23, 290] on div "Pen" at bounding box center [20, 332] width 7 height 4
click at [18, 197] on div at bounding box center [13, 194] width 9 height 9
click at [14, 132] on div at bounding box center [14, 132] width 5 height 5
click at [15, 184] on div at bounding box center [14, 182] width 5 height 5
click at [14, 133] on div at bounding box center [14, 132] width 5 height 5
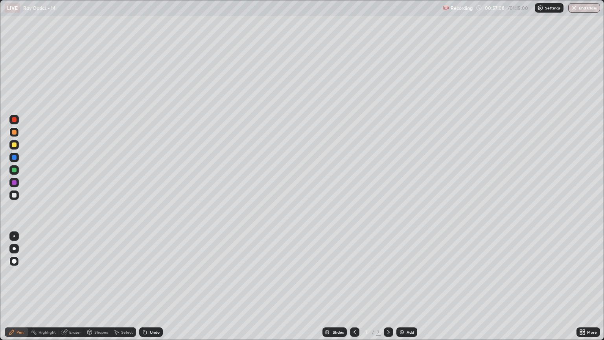
click at [407, 290] on div "Add" at bounding box center [409, 332] width 7 height 4
click at [101, 290] on div "Shapes" at bounding box center [97, 331] width 27 height 9
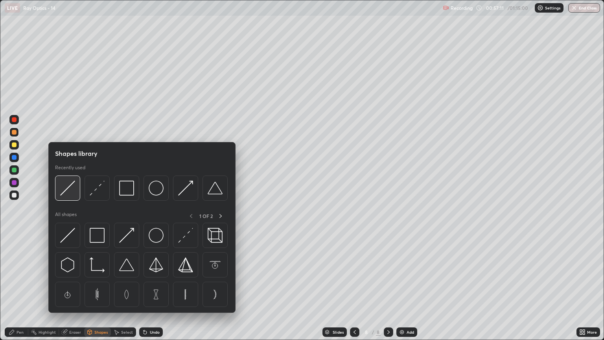
click at [75, 195] on img at bounding box center [67, 187] width 15 height 15
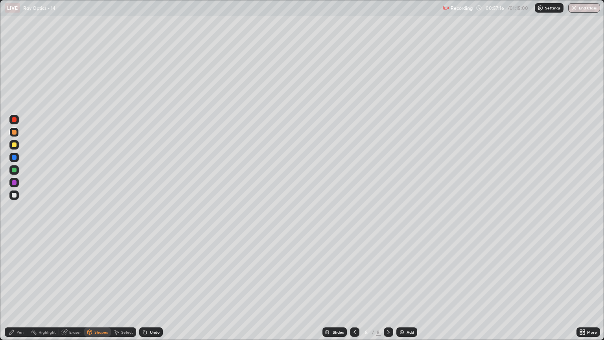
click at [24, 290] on div "Pen" at bounding box center [17, 331] width 24 height 9
click at [99, 290] on div "Shapes" at bounding box center [100, 332] width 13 height 4
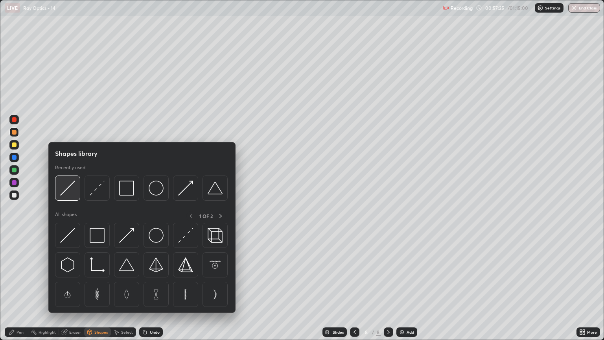
click at [77, 192] on div at bounding box center [67, 187] width 25 height 25
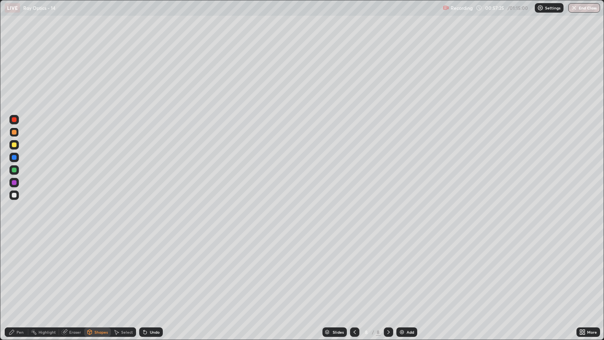
click at [17, 196] on div at bounding box center [13, 194] width 9 height 9
click at [103, 290] on div "Shapes" at bounding box center [100, 332] width 13 height 4
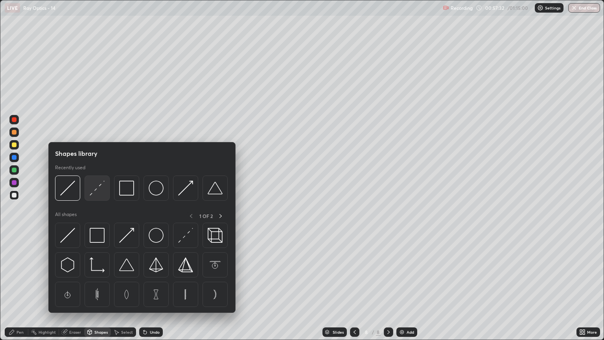
click at [98, 197] on div at bounding box center [97, 187] width 25 height 25
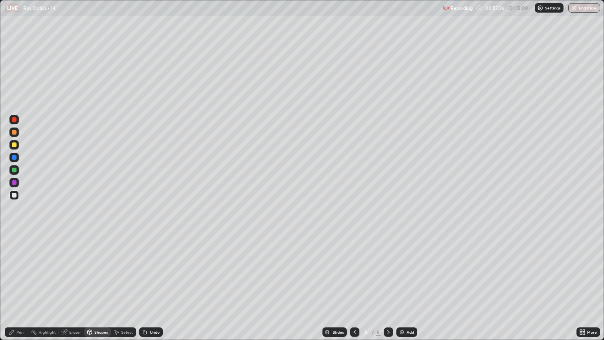
click at [21, 290] on div "Pen" at bounding box center [20, 332] width 7 height 4
click at [13, 171] on div at bounding box center [14, 169] width 5 height 5
click at [105, 290] on div "Shapes" at bounding box center [100, 332] width 13 height 4
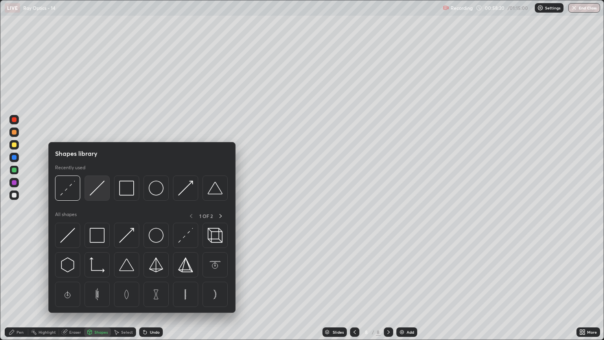
click at [95, 193] on img at bounding box center [97, 187] width 15 height 15
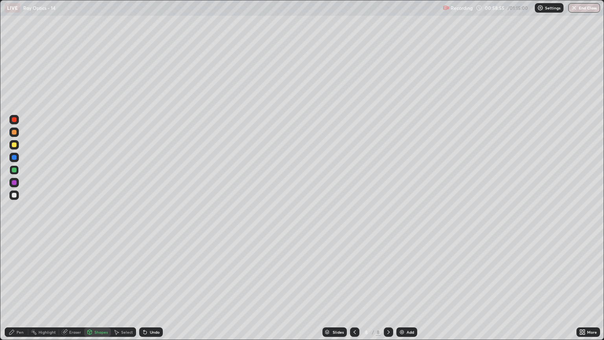
click at [14, 146] on div at bounding box center [14, 144] width 5 height 5
click at [18, 290] on div "Pen" at bounding box center [20, 332] width 7 height 4
click at [14, 197] on div at bounding box center [14, 195] width 5 height 5
click at [15, 170] on div at bounding box center [14, 169] width 5 height 5
click at [15, 196] on div at bounding box center [14, 195] width 5 height 5
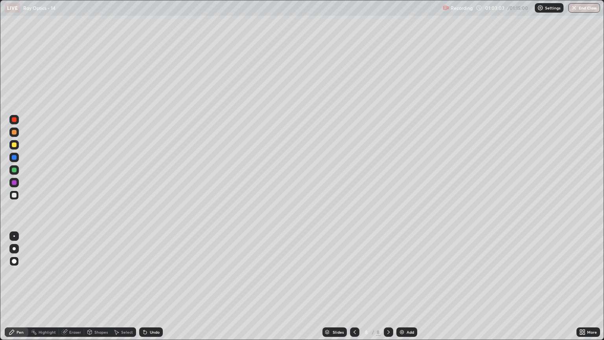
click at [14, 145] on div at bounding box center [14, 144] width 5 height 5
click at [402, 290] on img at bounding box center [402, 332] width 6 height 6
click at [16, 172] on div at bounding box center [13, 169] width 9 height 9
click at [97, 290] on div "Shapes" at bounding box center [100, 332] width 13 height 4
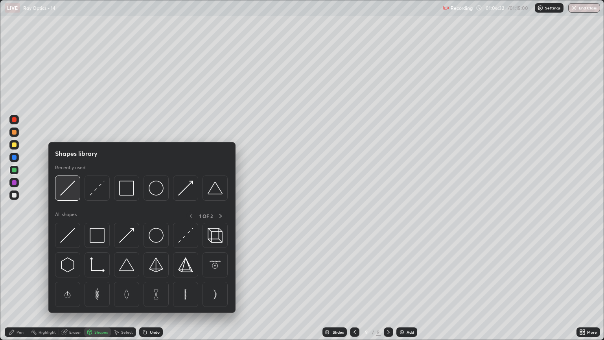
click at [69, 192] on img at bounding box center [67, 187] width 15 height 15
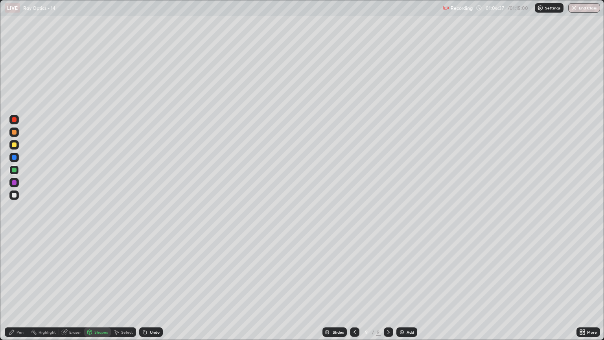
click at [16, 131] on div at bounding box center [14, 132] width 5 height 5
click at [24, 290] on div "Pen" at bounding box center [17, 331] width 24 height 9
click at [13, 195] on div at bounding box center [14, 195] width 5 height 5
click at [16, 132] on div at bounding box center [14, 132] width 5 height 5
click at [108, 290] on div "Shapes" at bounding box center [97, 331] width 27 height 9
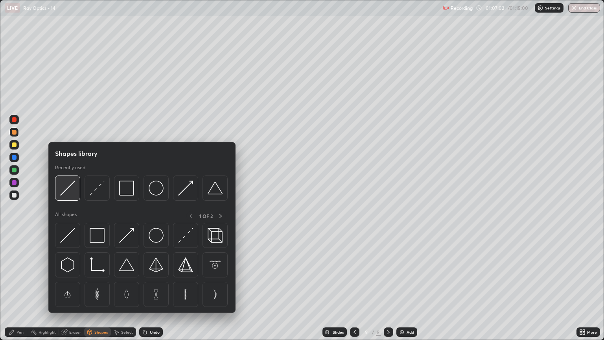
click at [74, 192] on img at bounding box center [67, 187] width 15 height 15
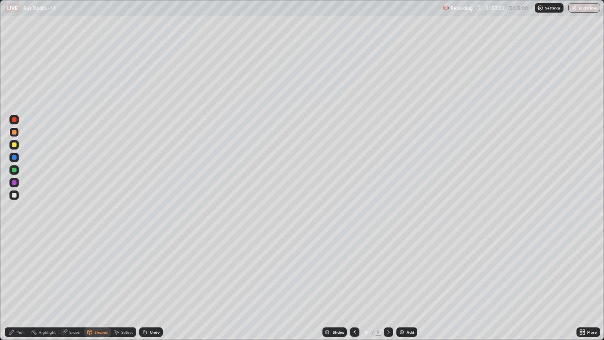
click at [154, 290] on div "Undo" at bounding box center [155, 332] width 10 height 4
click at [149, 290] on div "Undo" at bounding box center [151, 331] width 24 height 9
click at [159, 290] on div "Undo" at bounding box center [151, 331] width 24 height 9
click at [25, 290] on div "Pen" at bounding box center [17, 331] width 24 height 9
click at [15, 195] on div at bounding box center [14, 195] width 5 height 5
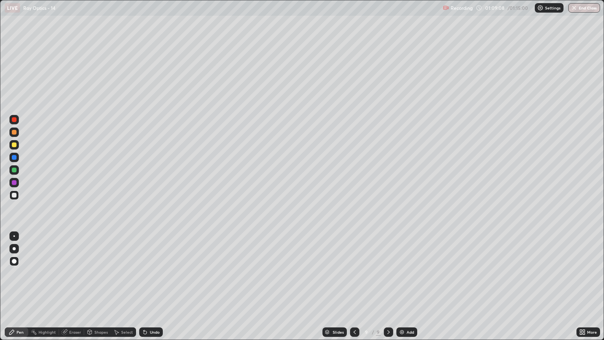
click at [100, 290] on div "Shapes" at bounding box center [100, 332] width 13 height 4
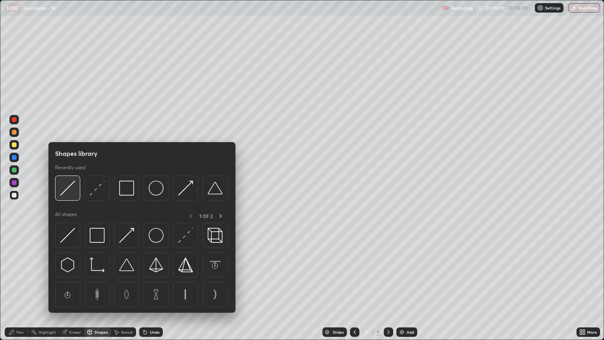
click at [72, 192] on img at bounding box center [67, 187] width 15 height 15
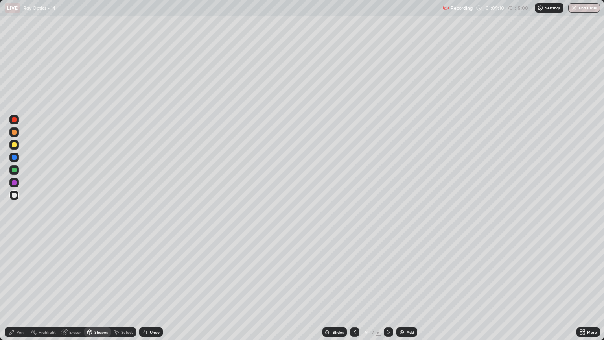
click at [14, 132] on div at bounding box center [14, 132] width 5 height 5
click at [99, 290] on div "Shapes" at bounding box center [100, 332] width 13 height 4
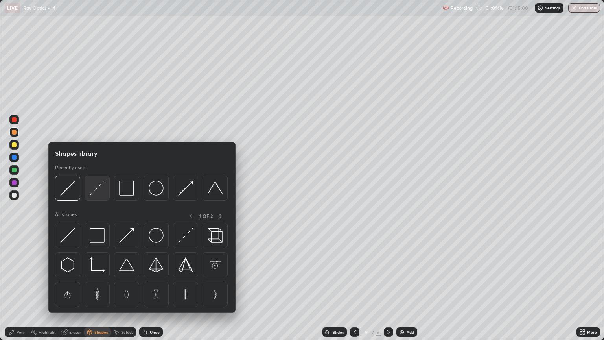
click at [97, 195] on div at bounding box center [97, 187] width 25 height 25
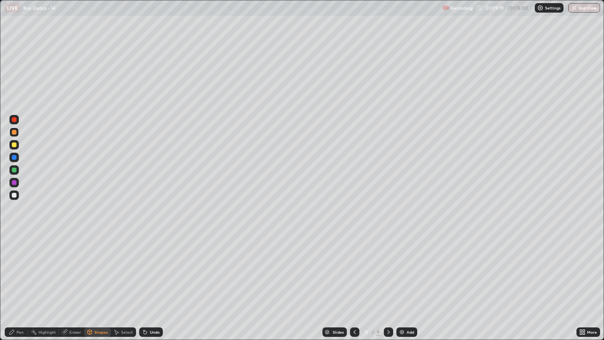
click at [20, 290] on div "Pen" at bounding box center [20, 332] width 7 height 4
click at [14, 170] on div at bounding box center [14, 169] width 5 height 5
click at [14, 131] on div at bounding box center [14, 132] width 5 height 5
click at [14, 145] on div at bounding box center [14, 144] width 5 height 5
click at [152, 290] on div "Undo" at bounding box center [155, 332] width 10 height 4
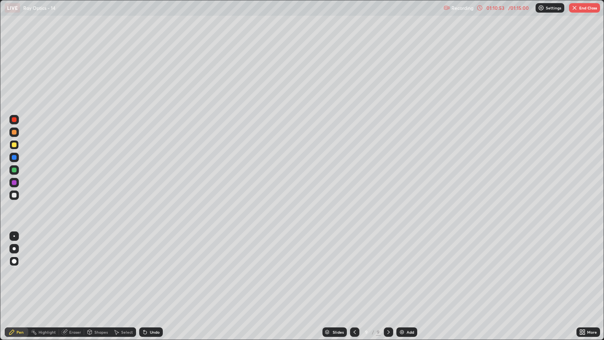
click at [17, 194] on div at bounding box center [13, 194] width 9 height 9
click at [15, 159] on div at bounding box center [14, 157] width 5 height 5
click at [582, 8] on button "End Class" at bounding box center [584, 7] width 31 height 9
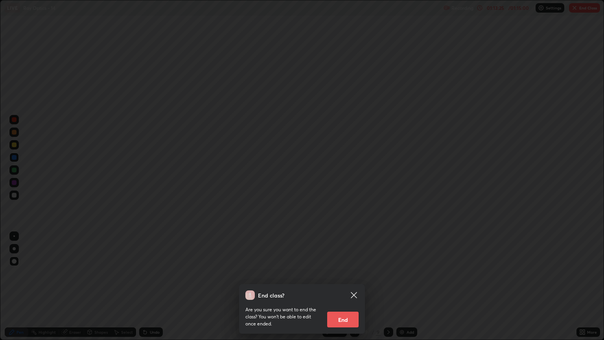
click at [349, 290] on button "End" at bounding box center [342, 319] width 31 height 16
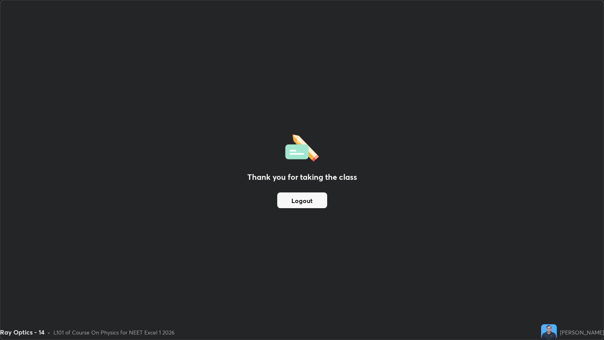
click at [297, 202] on button "Logout" at bounding box center [302, 200] width 50 height 16
